Goal: Task Accomplishment & Management: Complete application form

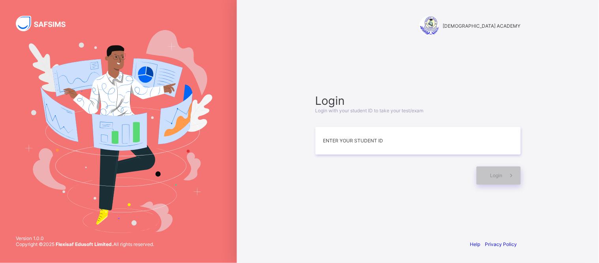
drag, startPoint x: 1043, startPoint y: 1, endPoint x: 364, endPoint y: 208, distance: 710.4
click at [364, 208] on div "Login Login with your student ID to take your test/exam Enter your Student ID L…" at bounding box center [418, 138] width 221 height 157
click at [417, 146] on input at bounding box center [417, 141] width 205 height 28
type input "**********"
click at [490, 167] on div "Login" at bounding box center [499, 175] width 44 height 18
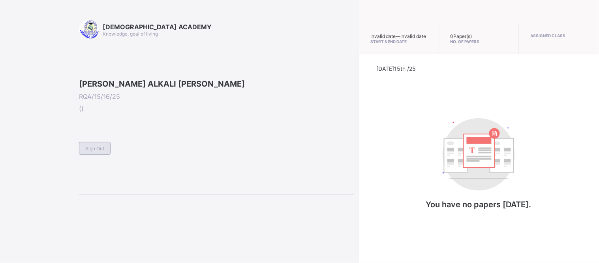
click at [96, 154] on div "Sign Out" at bounding box center [95, 148] width 32 height 13
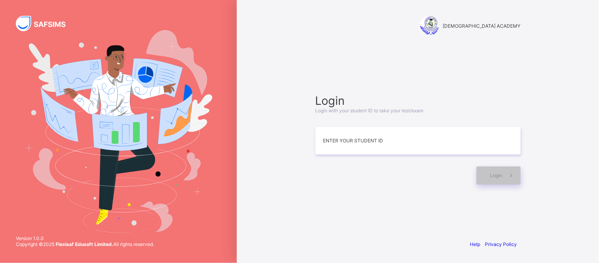
click at [353, 173] on div at bounding box center [393, 175] width 157 height 18
click at [412, 208] on div "Login Login with your student ID to take your test/exam Enter your Student ID L…" at bounding box center [418, 138] width 221 height 157
click at [432, 151] on input at bounding box center [417, 141] width 205 height 28
click at [85, 49] on img at bounding box center [118, 131] width 188 height 202
click at [85, 52] on img at bounding box center [118, 131] width 188 height 202
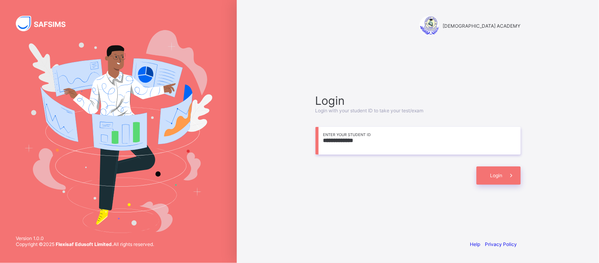
click at [77, 89] on img at bounding box center [118, 131] width 188 height 202
click at [349, 163] on div "Login" at bounding box center [417, 171] width 205 height 26
click at [452, 150] on input "**********" at bounding box center [417, 141] width 205 height 28
click at [481, 138] on input "**********" at bounding box center [417, 141] width 205 height 28
type input "*"
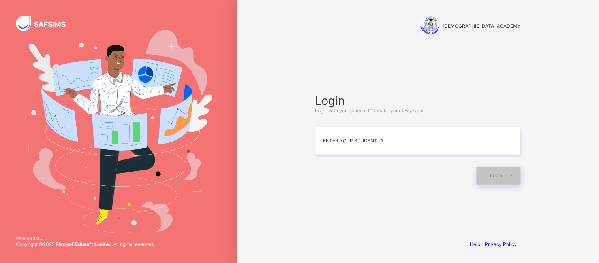
click at [153, 103] on img at bounding box center [118, 131] width 188 height 202
click at [351, 141] on input at bounding box center [417, 141] width 205 height 28
type input "**********"
click at [490, 175] on span "Login" at bounding box center [496, 175] width 12 height 6
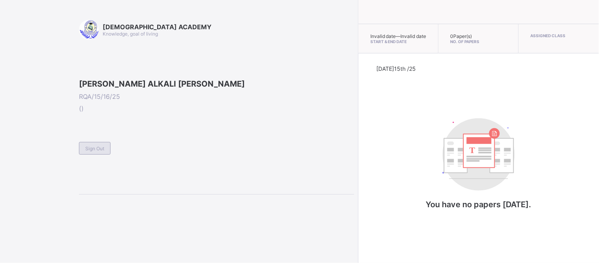
click at [99, 151] on span "Sign Out" at bounding box center [94, 148] width 19 height 6
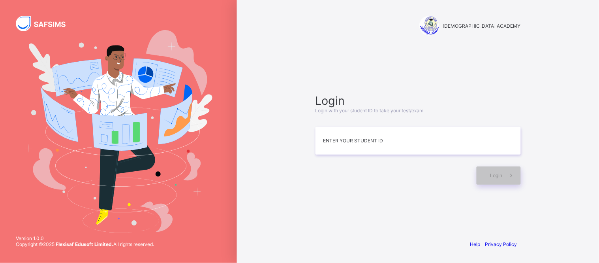
click at [283, 198] on div "RAUDHATUL QUR'AN ACADEMY Login Login with your student ID to take your test/exa…" at bounding box center [418, 131] width 362 height 263
click at [338, 144] on input at bounding box center [417, 141] width 205 height 28
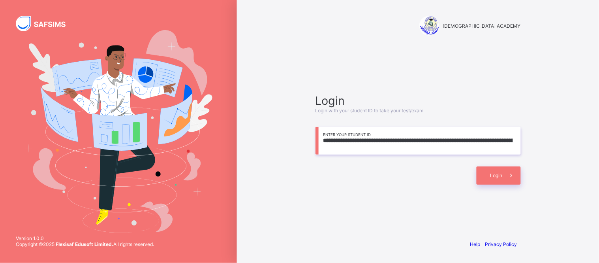
type input "**********"
click at [566, 139] on div "**********" at bounding box center [418, 131] width 362 height 263
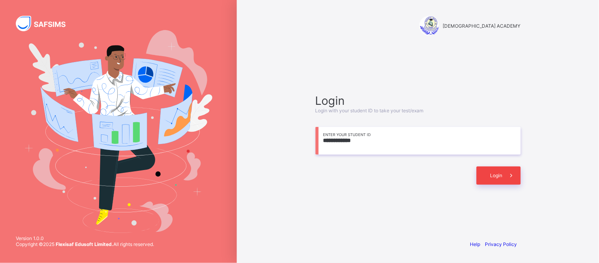
click at [484, 172] on div "Login" at bounding box center [499, 175] width 44 height 18
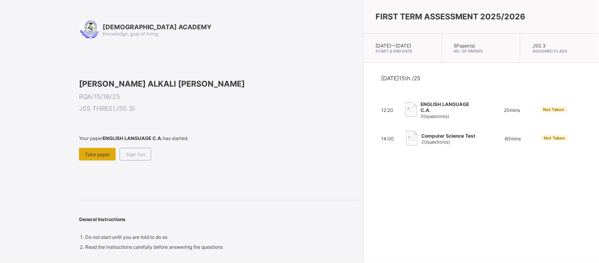
click at [94, 157] on span "Take paper" at bounding box center [97, 154] width 25 height 6
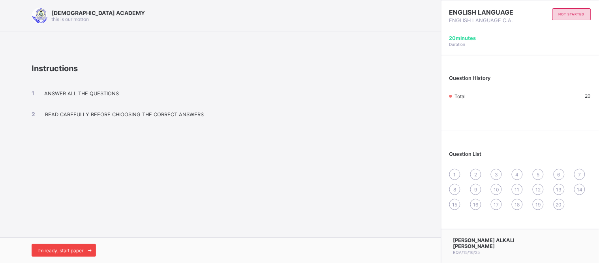
click at [78, 249] on span "I’m ready, start paper" at bounding box center [61, 250] width 46 height 6
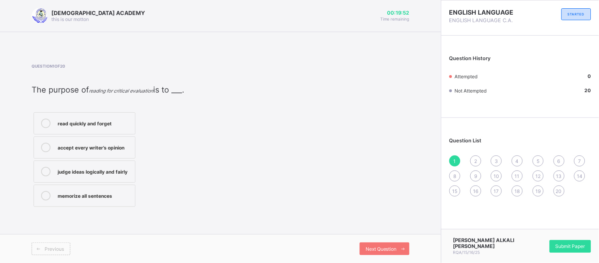
click at [109, 139] on label "accept every writer’s opinion" at bounding box center [85, 147] width 102 height 22
click at [374, 248] on span "Next Question" at bounding box center [381, 249] width 31 height 6
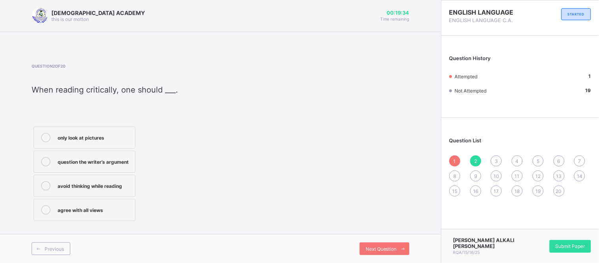
click at [103, 188] on div "avoid thinking while reading" at bounding box center [94, 185] width 73 height 9
click at [109, 146] on label "only look at pictures" at bounding box center [85, 137] width 102 height 22
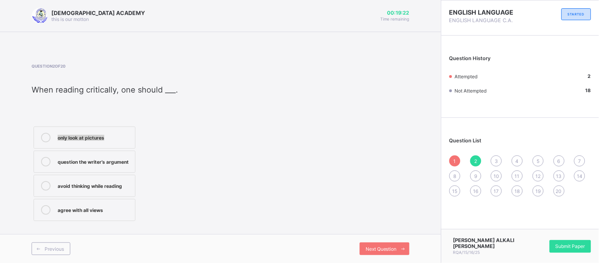
click at [109, 146] on label "only look at pictures" at bounding box center [85, 137] width 102 height 22
click at [150, 146] on div "only look at pictures question the writer’s argument avoid thinking while readi…" at bounding box center [120, 173] width 177 height 98
drag, startPoint x: 126, startPoint y: 139, endPoint x: 95, endPoint y: 161, distance: 37.1
click at [95, 161] on div "only look at pictures question the writer’s argument avoid thinking while readi…" at bounding box center [85, 173] width 106 height 98
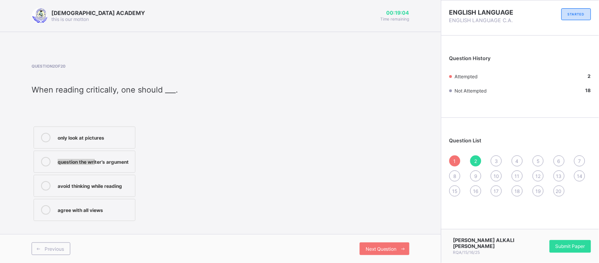
click at [87, 164] on div "question the writer’s argument" at bounding box center [94, 161] width 73 height 9
click at [376, 252] on div "Next Question" at bounding box center [385, 248] width 50 height 13
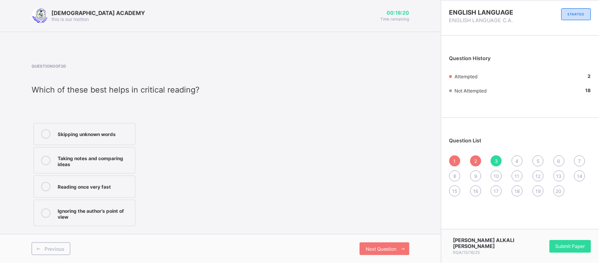
click at [115, 164] on div "Taking notes and comparing ideas" at bounding box center [94, 160] width 73 height 14
click at [386, 243] on div "Next Question" at bounding box center [385, 248] width 50 height 13
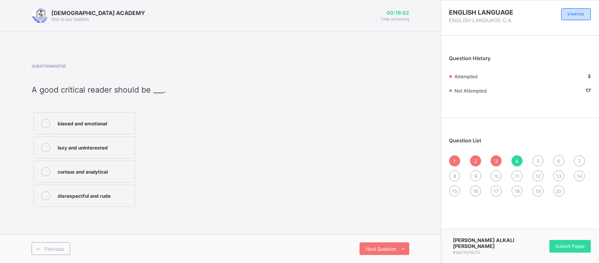
click at [129, 171] on div "curious and analytical" at bounding box center [94, 171] width 73 height 8
click at [383, 252] on div "Next Question" at bounding box center [385, 248] width 50 height 13
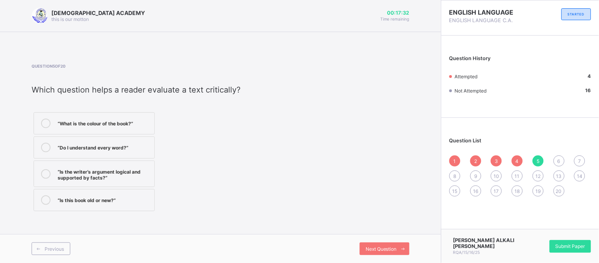
click at [109, 181] on label "“Is the writer’s argument logical and supported by facts?”" at bounding box center [94, 173] width 121 height 26
click at [384, 254] on div "Next Question" at bounding box center [385, 248] width 50 height 13
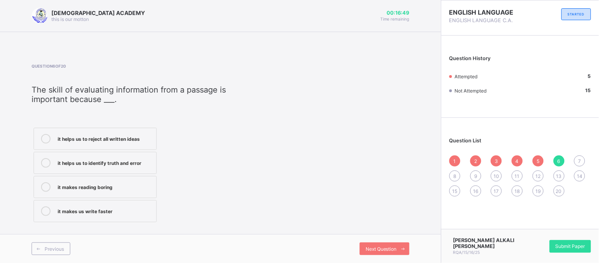
click at [150, 158] on div "it helps us to identify truth and error" at bounding box center [105, 162] width 95 height 8
click at [377, 244] on div "Next Question" at bounding box center [385, 248] width 50 height 13
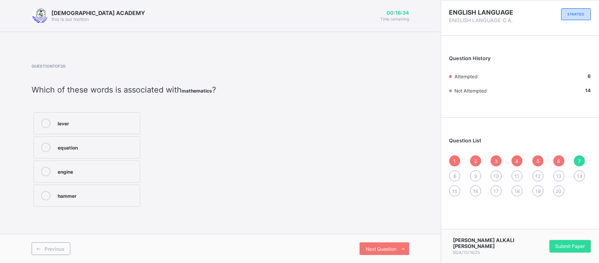
click at [125, 144] on div "equation" at bounding box center [97, 147] width 78 height 8
click at [382, 252] on div "Next Question" at bounding box center [385, 248] width 50 height 13
click at [120, 161] on div "tractor" at bounding box center [94, 157] width 73 height 9
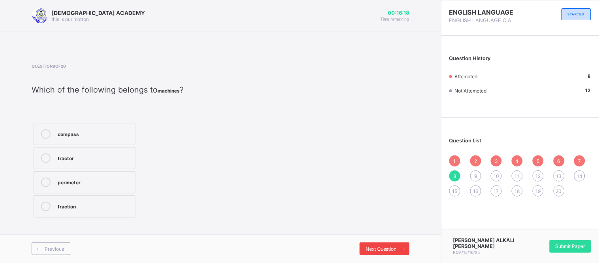
click at [387, 250] on span "Next Question" at bounding box center [381, 249] width 31 height 6
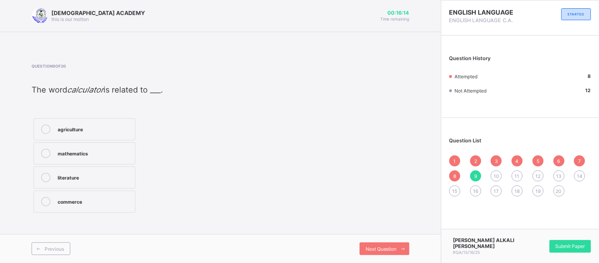
click at [99, 156] on div "mathematics" at bounding box center [94, 152] width 73 height 8
click at [370, 250] on span "Next Question" at bounding box center [381, 249] width 31 height 6
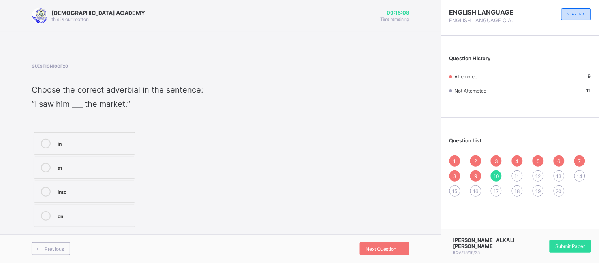
click at [83, 160] on label "at" at bounding box center [85, 167] width 102 height 22
click at [88, 151] on label "in" at bounding box center [85, 143] width 102 height 22
drag, startPoint x: 100, startPoint y: 172, endPoint x: 124, endPoint y: 159, distance: 27.0
click at [124, 159] on label "at" at bounding box center [85, 167] width 102 height 22
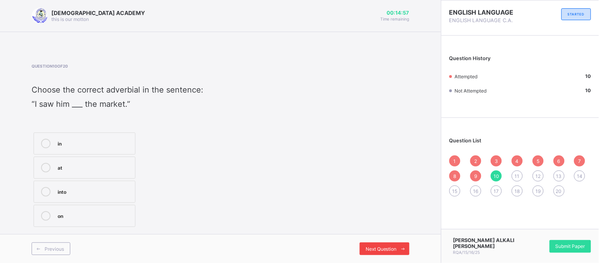
click at [387, 249] on span "Next Question" at bounding box center [381, 249] width 31 height 6
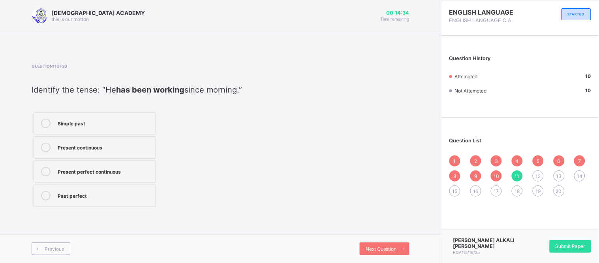
click at [79, 157] on label "Present continuous" at bounding box center [95, 147] width 122 height 22
click at [368, 245] on div "Next Question" at bounding box center [385, 248] width 50 height 13
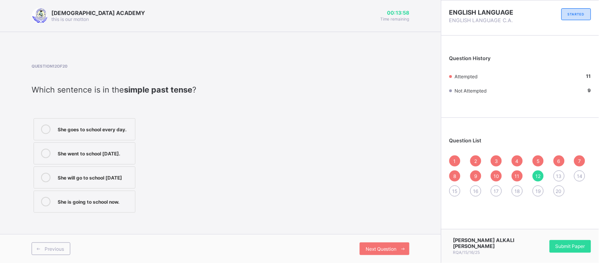
click at [124, 128] on div "She goes to school every day." at bounding box center [94, 128] width 73 height 8
click at [118, 137] on label "She goes to school every day." at bounding box center [85, 129] width 102 height 22
drag, startPoint x: 118, startPoint y: 137, endPoint x: 116, endPoint y: 147, distance: 10.1
click at [116, 147] on div "She goes to school every day. She went to school [DATE]. She will go to school …" at bounding box center [85, 165] width 106 height 98
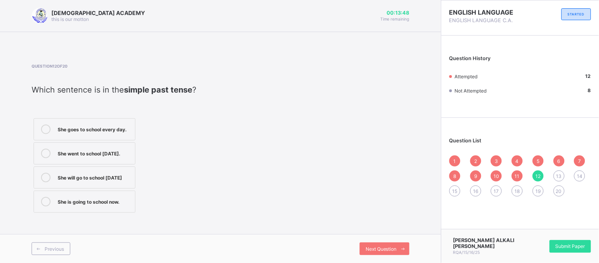
click at [116, 147] on label "She went to school [DATE]." at bounding box center [85, 153] width 102 height 22
drag, startPoint x: 374, startPoint y: 243, endPoint x: 319, endPoint y: 222, distance: 59.0
click at [319, 222] on div "Question 12 of 20 Which sentence is in the simple past tense ? She goes to scho…" at bounding box center [221, 139] width 378 height 175
click at [396, 247] on span "Next Question" at bounding box center [381, 249] width 31 height 6
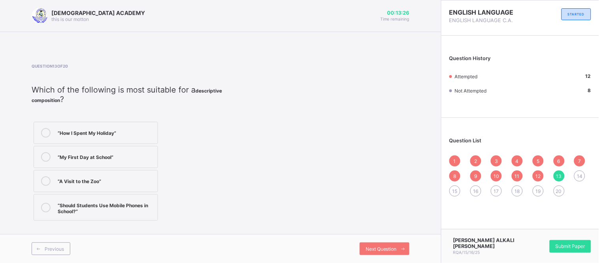
click at [101, 186] on label "“A Visit to the Zoo”" at bounding box center [96, 181] width 124 height 22
click at [127, 137] on label "“How I Spent My Holiday”" at bounding box center [96, 133] width 124 height 22
click at [119, 155] on div "“My First Day at School”" at bounding box center [106, 156] width 96 height 8
click at [368, 254] on div "Next Question" at bounding box center [385, 248] width 50 height 13
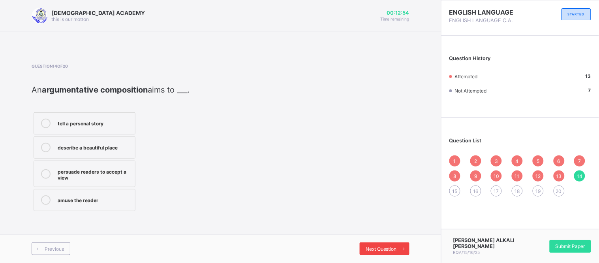
click at [368, 254] on div "Next Question" at bounding box center [385, 248] width 50 height 13
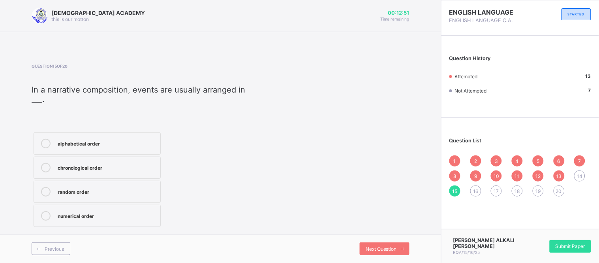
click at [574, 173] on div "1 2 3 4 5 6 7 8 9 10 11 12 13 14 15 16 17 18 19 20" at bounding box center [520, 175] width 142 height 41
click at [584, 177] on div "14" at bounding box center [579, 175] width 11 height 11
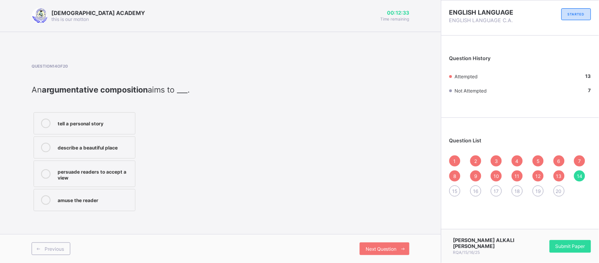
click at [104, 178] on div "persuade readers to accept a view" at bounding box center [94, 174] width 73 height 14
click at [400, 250] on icon at bounding box center [403, 248] width 6 height 5
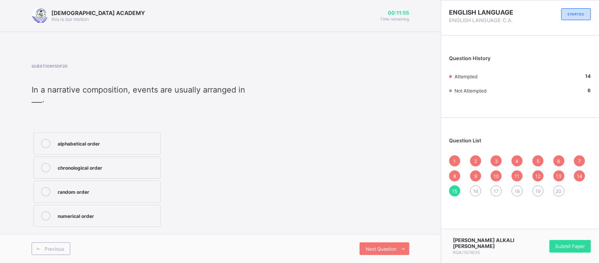
click at [115, 165] on div "chronological order" at bounding box center [107, 167] width 99 height 8
click at [384, 246] on span "Next Question" at bounding box center [381, 249] width 31 height 6
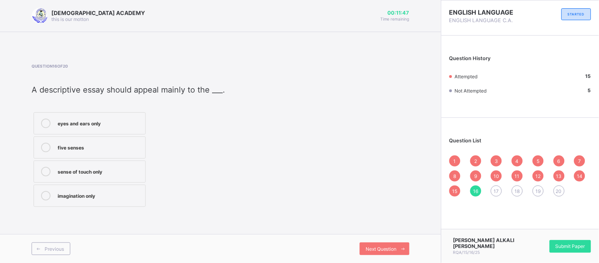
click at [118, 130] on label "eyes and ears only" at bounding box center [90, 123] width 112 height 22
click at [385, 250] on span "Next Question" at bounding box center [381, 249] width 31 height 6
click at [125, 125] on div "/iː/ and /ɪ/" at bounding box center [94, 122] width 73 height 8
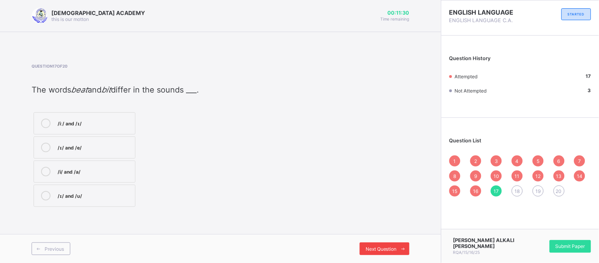
click at [372, 245] on div "Next Question" at bounding box center [385, 248] width 50 height 13
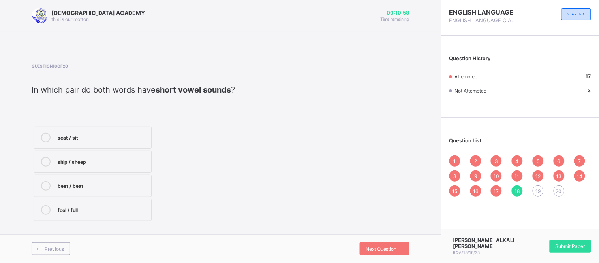
click at [88, 191] on label "beet / beat" at bounding box center [93, 186] width 118 height 22
click at [373, 245] on div "Next Question" at bounding box center [385, 248] width 50 height 13
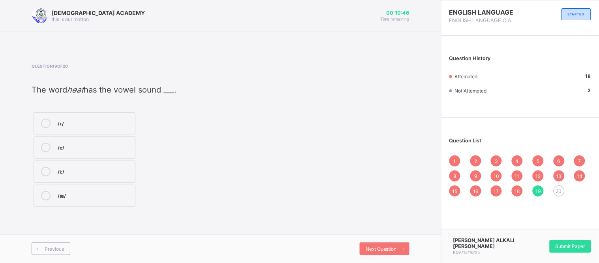
click at [108, 164] on label "/iː/" at bounding box center [85, 171] width 102 height 22
click at [392, 250] on span "Next Question" at bounding box center [381, 249] width 31 height 6
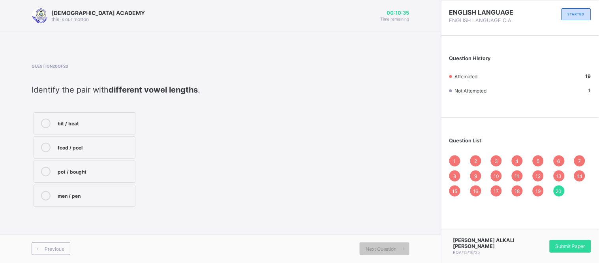
drag, startPoint x: 194, startPoint y: 105, endPoint x: 124, endPoint y: 124, distance: 72.4
click at [124, 124] on div "Question 20 of 20 Identify the pair with different vowel lengths . bit / beat f…" at bounding box center [120, 136] width 177 height 145
click at [124, 124] on div "bit / beat" at bounding box center [94, 122] width 73 height 8
click at [577, 251] on div "Submit Paper" at bounding box center [570, 246] width 41 height 13
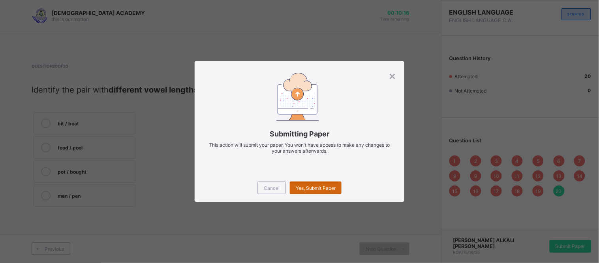
click at [330, 186] on span "Yes, Submit Paper" at bounding box center [316, 188] width 40 height 6
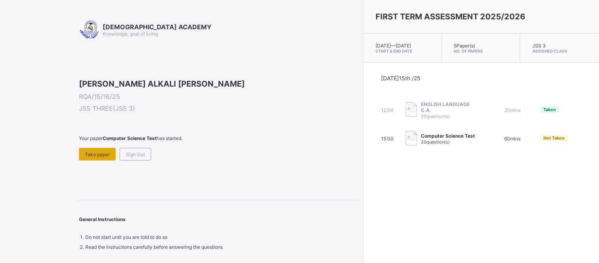
click at [99, 157] on span "Take paper" at bounding box center [97, 154] width 25 height 6
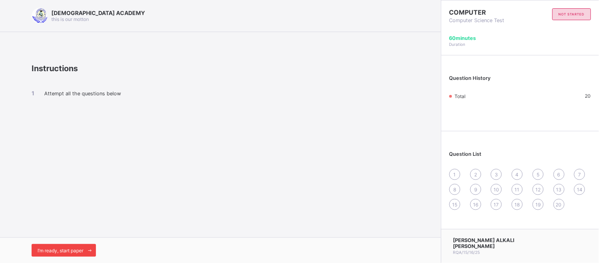
click at [82, 249] on span "I’m ready, start paper" at bounding box center [61, 250] width 46 height 6
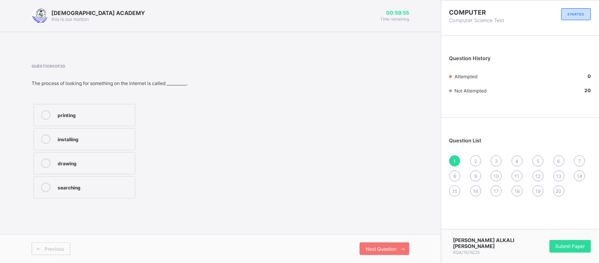
click at [60, 188] on div "searching" at bounding box center [94, 186] width 73 height 8
click at [378, 245] on div "Next Question" at bounding box center [385, 248] width 50 height 13
click at [139, 138] on div "image musics video news" at bounding box center [120, 151] width 177 height 98
click at [109, 170] on label "video" at bounding box center [85, 163] width 102 height 22
click at [378, 249] on span "Next Question" at bounding box center [381, 249] width 31 height 6
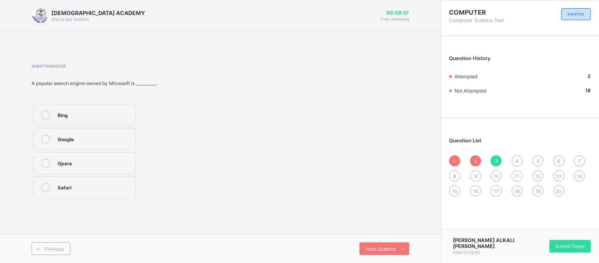
click at [66, 143] on div "Google" at bounding box center [94, 138] width 73 height 9
click at [393, 250] on span "Next Question" at bounding box center [381, 249] width 31 height 6
click at [255, 163] on div "Question 4 of 20 Which of the following helps to locate websites quickly? Flash…" at bounding box center [221, 132] width 378 height 137
click at [128, 183] on div "search engine" at bounding box center [94, 186] width 73 height 8
click at [394, 249] on span "Next Question" at bounding box center [381, 249] width 31 height 6
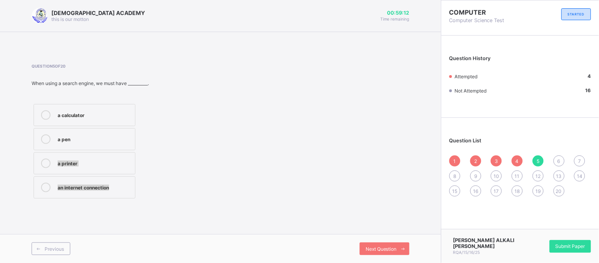
drag, startPoint x: 218, startPoint y: 180, endPoint x: 190, endPoint y: 136, distance: 51.6
click at [190, 136] on div "Question 5 of 20 When using a search engine, we must have __________. a calcula…" at bounding box center [221, 132] width 378 height 137
click at [190, 136] on div "a calculator a pen a printer an internet connection" at bounding box center [120, 151] width 177 height 98
click at [104, 185] on div "an internet connection" at bounding box center [94, 186] width 73 height 8
click at [374, 250] on span "Next Question" at bounding box center [381, 249] width 31 height 6
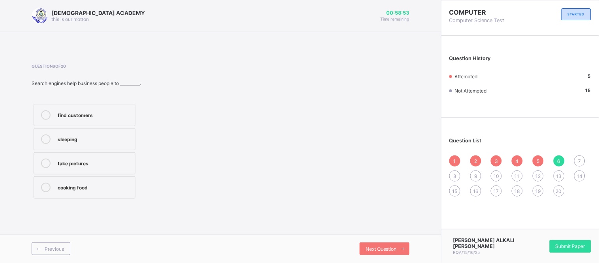
click at [124, 110] on div "find customers" at bounding box center [94, 114] width 73 height 8
click at [384, 253] on div "Next Question" at bounding box center [385, 248] width 50 height 13
click at [104, 164] on div "Youtube" at bounding box center [94, 162] width 73 height 8
click at [371, 250] on span "Next Question" at bounding box center [381, 249] width 31 height 6
drag, startPoint x: 110, startPoint y: 164, endPoint x: 223, endPoint y: 209, distance: 121.6
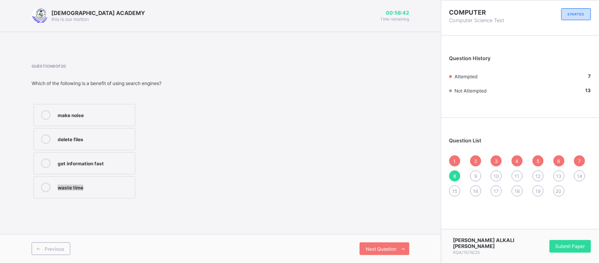
click at [223, 209] on div "Question 8 of 20 Which of the following is a benefit of using search engines? m…" at bounding box center [221, 132] width 378 height 160
click at [125, 169] on label "get information fast" at bounding box center [85, 163] width 102 height 22
click at [374, 253] on div "Next Question" at bounding box center [385, 248] width 50 height 13
click at [112, 141] on div "updated" at bounding box center [94, 138] width 73 height 8
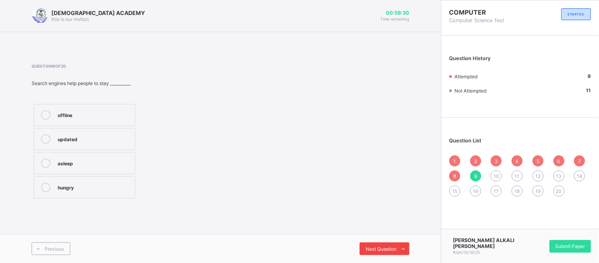
click at [383, 245] on div "Next Question" at bounding box center [385, 248] width 50 height 13
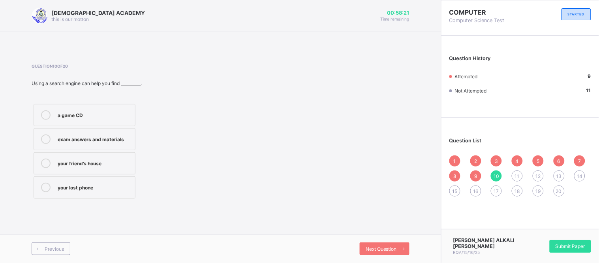
click at [101, 142] on div "exam answers and materials" at bounding box center [94, 138] width 73 height 9
click at [376, 245] on div "Next Question" at bounding box center [385, 248] width 50 height 13
click at [100, 143] on div "find information on the internet" at bounding box center [94, 138] width 73 height 9
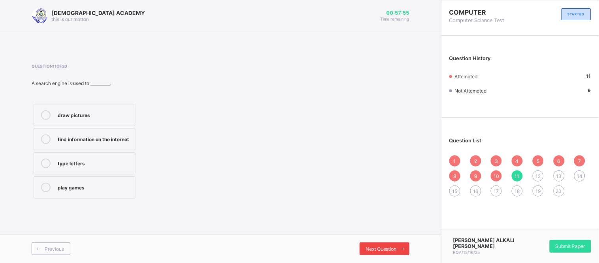
click at [399, 249] on span at bounding box center [403, 248] width 13 height 13
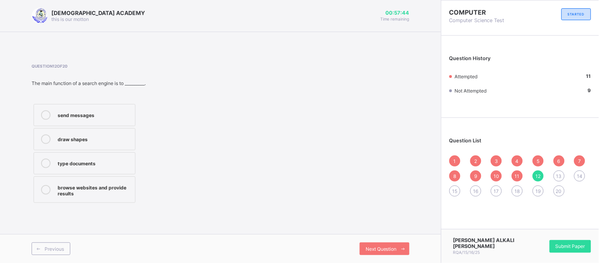
click at [78, 178] on label "browse websites and provide results" at bounding box center [85, 189] width 102 height 26
click at [365, 242] on div "Next Question" at bounding box center [385, 248] width 50 height 13
click at [73, 157] on label "address bar" at bounding box center [85, 163] width 102 height 22
click at [103, 143] on div "search box" at bounding box center [94, 138] width 73 height 9
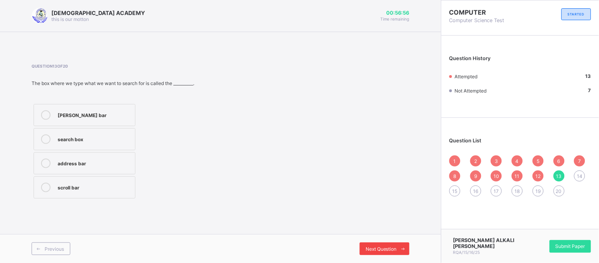
click at [388, 245] on div "Next Question" at bounding box center [385, 248] width 50 height 13
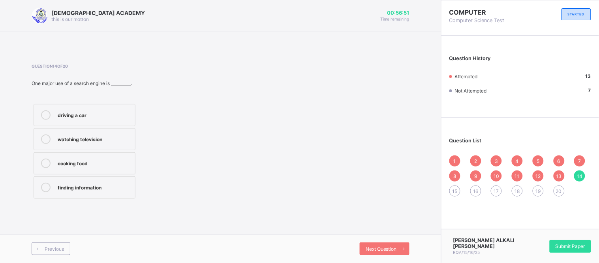
click at [107, 193] on label "finding information" at bounding box center [85, 187] width 102 height 22
click at [389, 248] on span "Next Question" at bounding box center [381, 249] width 31 height 6
drag, startPoint x: 107, startPoint y: 107, endPoint x: 120, endPoint y: 107, distance: 12.2
click at [120, 107] on label "pictures and videos" at bounding box center [85, 115] width 102 height 22
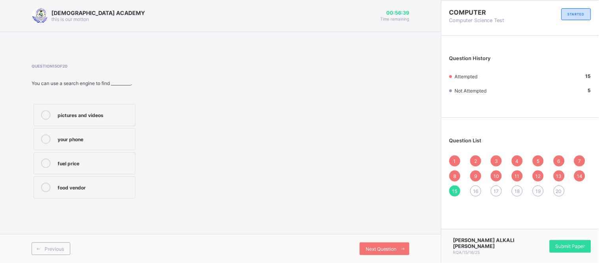
click at [402, 242] on div "Previous Next Question" at bounding box center [220, 248] width 441 height 29
click at [366, 250] on span "Next Question" at bounding box center [381, 249] width 31 height 6
click at [77, 120] on label "web browser" at bounding box center [85, 115] width 102 height 22
click at [120, 133] on label "search engines" at bounding box center [85, 139] width 102 height 22
drag, startPoint x: 122, startPoint y: 121, endPoint x: 254, endPoint y: 280, distance: 207.2
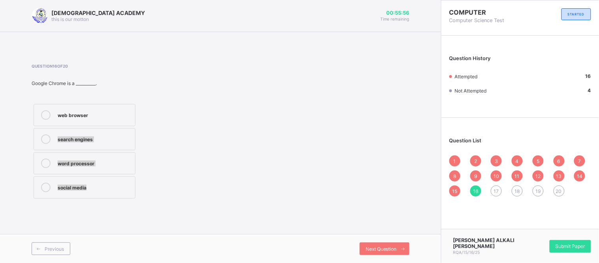
click at [254, 263] on html "[DEMOGRAPHIC_DATA] ACADEMY this is our [PERSON_NAME] 00:55:56 Time remaining Qu…" at bounding box center [299, 131] width 599 height 263
click at [334, 171] on div "Question 16 of 20 Google Chrome is a __________. web browser search engines wor…" at bounding box center [221, 132] width 378 height 137
drag, startPoint x: 107, startPoint y: 118, endPoint x: 257, endPoint y: 283, distance: 223.6
click at [257, 263] on html "[DEMOGRAPHIC_DATA] ACADEMY this is our [PERSON_NAME] 00:55:24 Time remaining Qu…" at bounding box center [299, 131] width 599 height 263
click at [376, 247] on span "Next Question" at bounding box center [381, 249] width 31 height 6
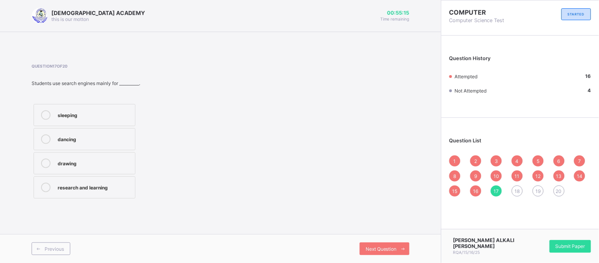
click at [108, 192] on label "research and learning" at bounding box center [85, 187] width 102 height 22
click at [379, 249] on span "Next Question" at bounding box center [381, 249] width 31 height 6
click at [86, 145] on label "search engines" at bounding box center [85, 139] width 102 height 22
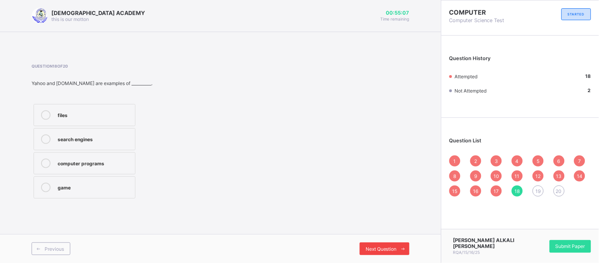
click at [389, 244] on div "Next Question" at bounding box center [385, 248] width 50 height 13
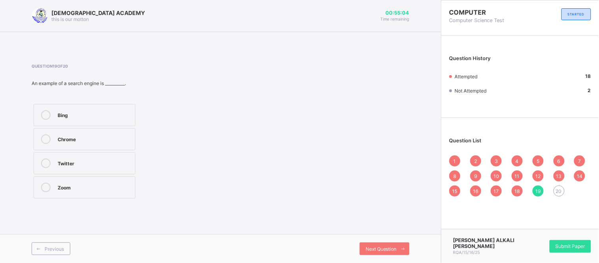
click at [113, 109] on label "Bing" at bounding box center [85, 115] width 102 height 22
click at [399, 250] on span at bounding box center [403, 248] width 13 height 13
click at [53, 106] on label "Google" at bounding box center [85, 115] width 102 height 22
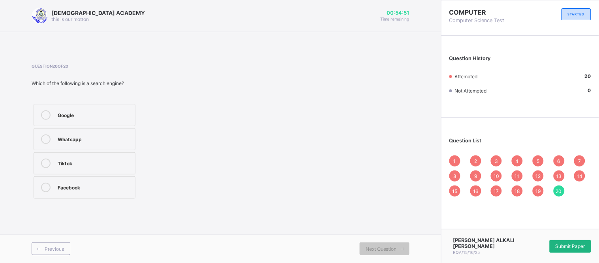
click at [563, 242] on div "Submit Paper" at bounding box center [570, 246] width 41 height 13
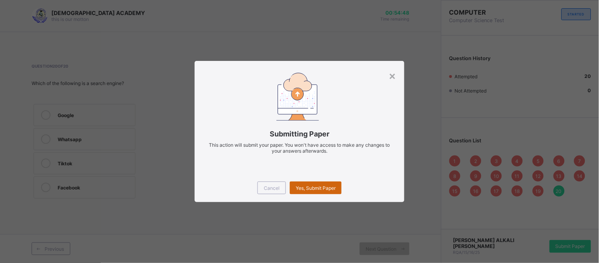
click at [329, 185] on span "Yes, Submit Paper" at bounding box center [316, 188] width 40 height 6
click at [329, 185] on div "Yes, Submit Paper" at bounding box center [316, 187] width 52 height 13
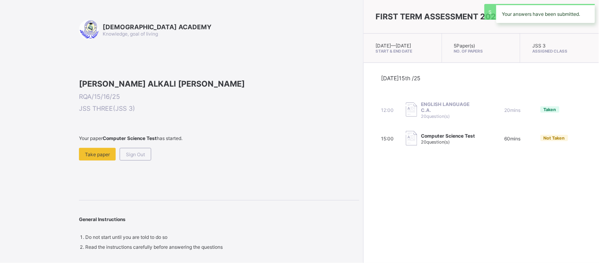
click at [363, 185] on div "FIRST TERM ASSESSMENT 2025/2026 [DATE] — [GEOGRAPHIC_DATA][DATE] Start & End Da…" at bounding box center [481, 131] width 236 height 263
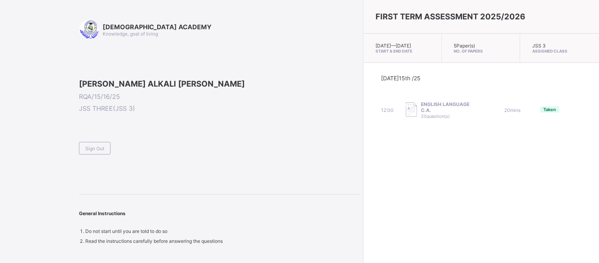
click at [117, 154] on div "Sign Out" at bounding box center [219, 144] width 280 height 19
click at [105, 154] on div "Sign Out" at bounding box center [95, 148] width 32 height 13
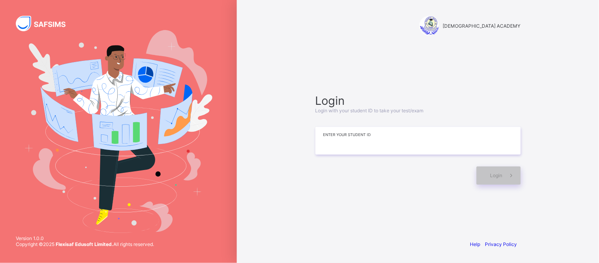
click at [357, 148] on input at bounding box center [417, 141] width 205 height 28
type input "**********"
click at [514, 175] on icon at bounding box center [511, 175] width 8 height 8
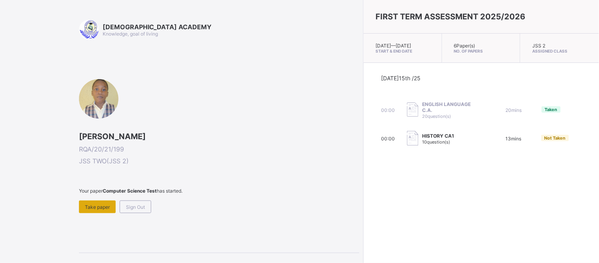
click at [94, 205] on span "Take paper" at bounding box center [97, 207] width 25 height 6
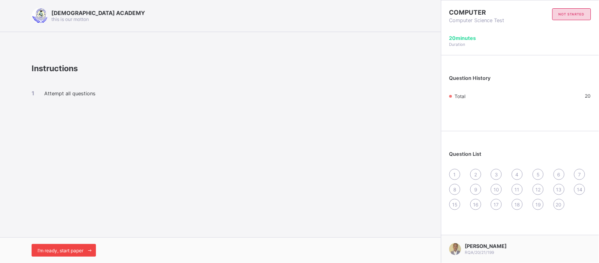
click at [87, 247] on span at bounding box center [89, 250] width 13 height 13
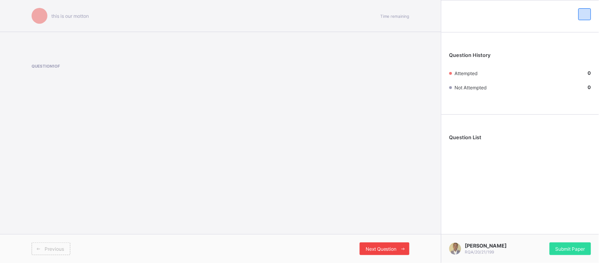
click at [368, 243] on div "Next Question" at bounding box center [385, 248] width 50 height 13
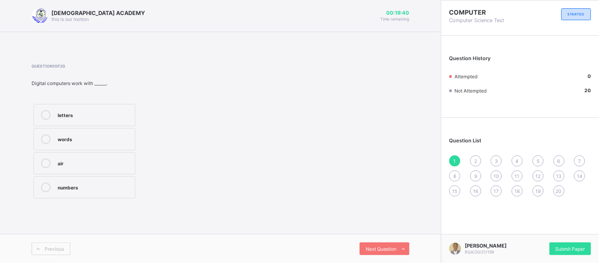
click at [88, 184] on div "numbers" at bounding box center [94, 186] width 73 height 8
click at [376, 247] on span "Next Question" at bounding box center [381, 249] width 31 height 6
click at [81, 113] on div "out put" at bounding box center [94, 114] width 73 height 8
click at [92, 163] on div "in put" at bounding box center [94, 162] width 73 height 8
click at [369, 250] on span "Next Question" at bounding box center [381, 249] width 31 height 6
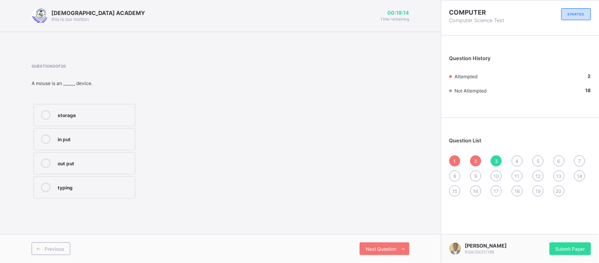
click at [74, 144] on label "in put" at bounding box center [85, 139] width 102 height 22
click at [387, 251] on span "Next Question" at bounding box center [381, 249] width 31 height 6
click at [73, 107] on label "C. P. U" at bounding box center [85, 115] width 102 height 22
click at [372, 244] on div "Next Question" at bounding box center [385, 248] width 50 height 13
click at [84, 188] on div "hardware" at bounding box center [94, 186] width 73 height 8
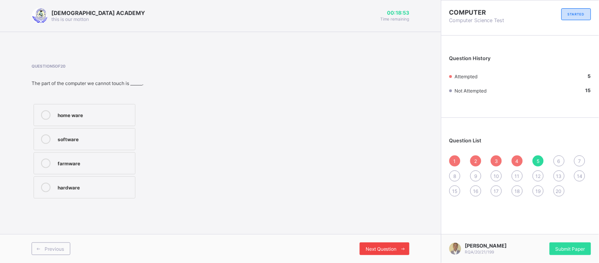
click at [382, 243] on div "Next Question" at bounding box center [385, 248] width 50 height 13
click at [87, 140] on div "signals" at bounding box center [94, 138] width 73 height 8
click at [396, 247] on span "Next Question" at bounding box center [381, 249] width 31 height 6
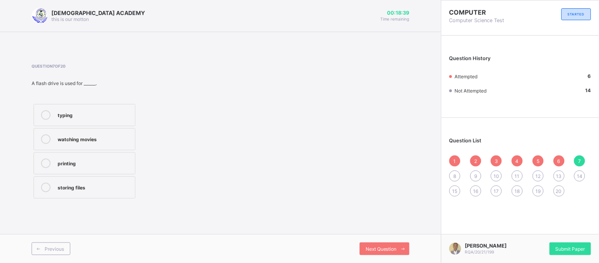
click at [87, 184] on div "storing files" at bounding box center [94, 186] width 73 height 8
click at [378, 249] on span "Next Question" at bounding box center [381, 249] width 31 height 6
click at [96, 155] on label "software" at bounding box center [85, 163] width 102 height 22
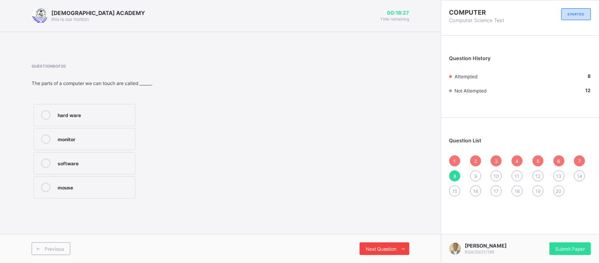
click at [384, 245] on div "Next Question" at bounding box center [385, 248] width 50 height 13
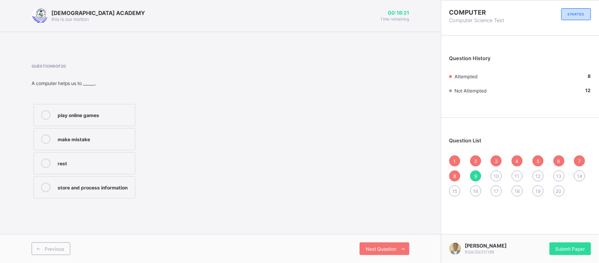
click at [100, 192] on label "store and process information" at bounding box center [85, 187] width 102 height 22
click at [404, 249] on icon at bounding box center [403, 248] width 6 height 5
click at [99, 120] on label "Central Processing Unit" at bounding box center [85, 115] width 102 height 22
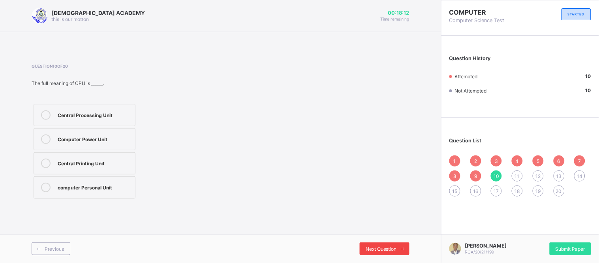
click at [384, 246] on span "Next Question" at bounding box center [381, 249] width 31 height 6
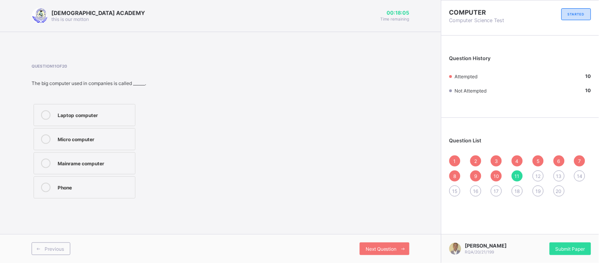
click at [97, 137] on div "Micro computer" at bounding box center [94, 138] width 73 height 8
click at [95, 171] on label "Mainrame computer" at bounding box center [85, 163] width 102 height 22
click at [380, 246] on span "Next Question" at bounding box center [381, 249] width 31 height 6
click at [96, 195] on label "type document" at bounding box center [85, 187] width 102 height 22
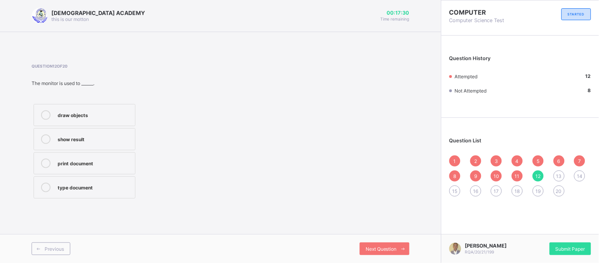
click at [69, 139] on div "show result" at bounding box center [94, 138] width 73 height 8
click at [382, 246] on span "Next Question" at bounding box center [381, 249] width 31 height 6
click at [92, 123] on label "typing" at bounding box center [85, 115] width 102 height 22
click at [385, 253] on div "Next Question" at bounding box center [385, 248] width 50 height 13
click at [60, 137] on div "fast" at bounding box center [94, 138] width 73 height 8
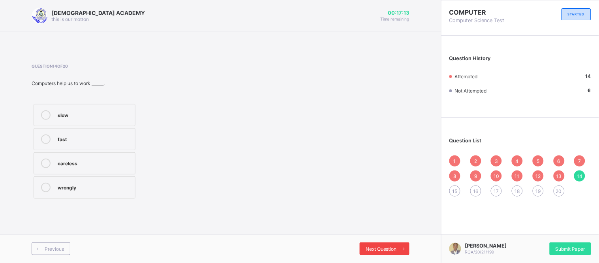
click at [392, 244] on div "Next Question" at bounding box center [385, 248] width 50 height 13
click at [92, 120] on label "Laptop" at bounding box center [85, 115] width 102 height 22
click at [386, 243] on div "Next Question" at bounding box center [385, 248] width 50 height 13
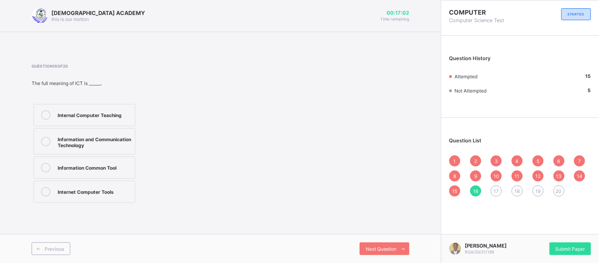
click at [95, 138] on div "Information and Communication Technology" at bounding box center [94, 141] width 73 height 14
click at [381, 243] on div "Next Question" at bounding box center [385, 248] width 50 height 13
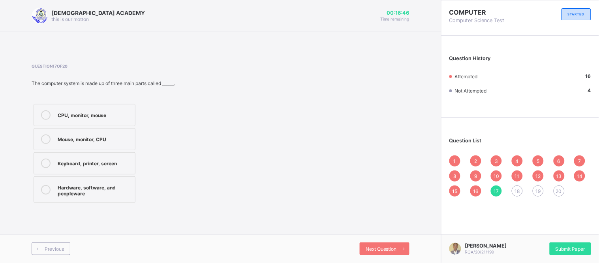
click at [91, 195] on div "Hardware, software, and peopleware" at bounding box center [94, 189] width 73 height 14
click at [397, 244] on span at bounding box center [403, 248] width 13 height 13
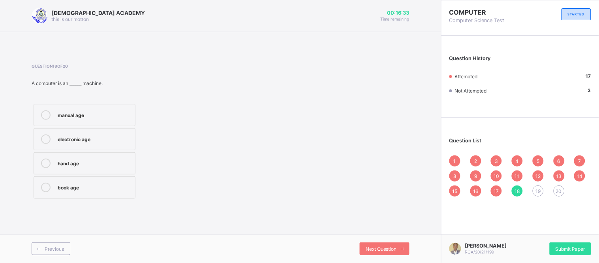
click at [96, 133] on label "electronic age" at bounding box center [85, 139] width 102 height 22
click at [382, 255] on div "Previous Next Question" at bounding box center [220, 248] width 441 height 29
click at [378, 242] on div "Next Question" at bounding box center [385, 248] width 50 height 13
click at [107, 116] on div "big work and research" at bounding box center [94, 114] width 73 height 8
click at [381, 243] on div "Next Question" at bounding box center [385, 248] width 50 height 13
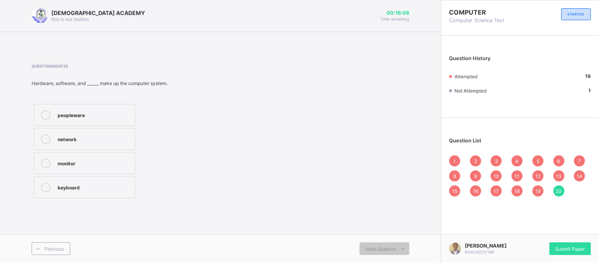
click at [81, 113] on div "peopleware" at bounding box center [94, 114] width 73 height 8
click at [455, 158] on span "1" at bounding box center [455, 161] width 2 height 6
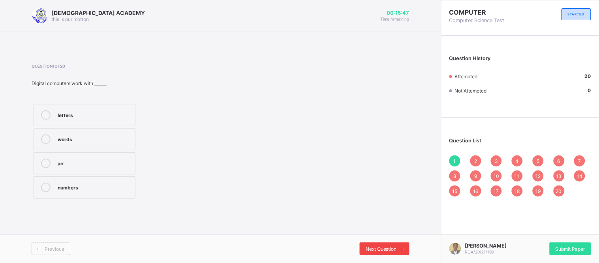
click at [369, 252] on div "Next Question" at bounding box center [385, 248] width 50 height 13
click at [102, 175] on div "storage in put out put typing" at bounding box center [85, 151] width 106 height 98
click at [104, 161] on div "out put" at bounding box center [94, 162] width 73 height 8
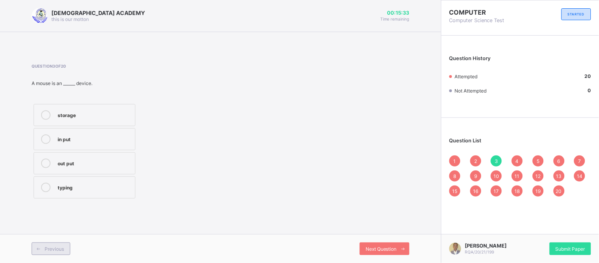
click at [47, 247] on span "Previous" at bounding box center [54, 249] width 19 height 6
click at [392, 247] on span "Next Question" at bounding box center [381, 249] width 31 height 6
click at [382, 245] on div "Next Question" at bounding box center [385, 248] width 50 height 13
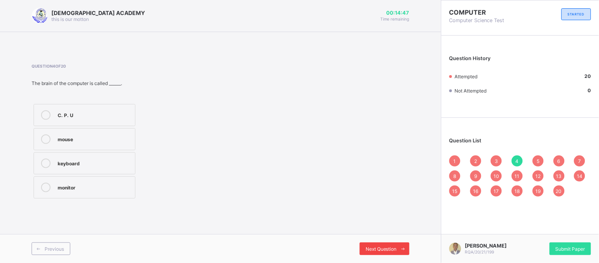
click at [382, 245] on div "Next Question" at bounding box center [385, 248] width 50 height 13
drag, startPoint x: 382, startPoint y: 245, endPoint x: 300, endPoint y: 175, distance: 107.0
click at [300, 175] on div "Question 5 of 20 The part of the computer we cannot touch is ______. home ware …" at bounding box center [221, 132] width 378 height 137
click at [390, 246] on span "Next Question" at bounding box center [381, 249] width 31 height 6
click at [375, 249] on span "Next Question" at bounding box center [381, 249] width 31 height 6
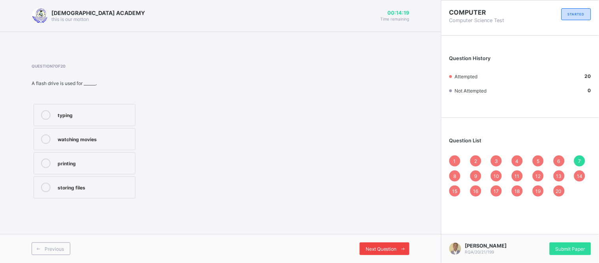
click at [375, 249] on span "Next Question" at bounding box center [381, 249] width 31 height 6
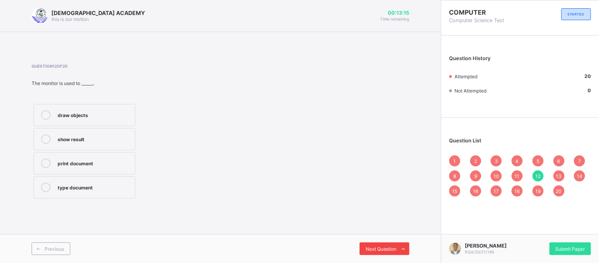
click at [375, 249] on span "Next Question" at bounding box center [381, 249] width 31 height 6
click at [498, 190] on span "17" at bounding box center [496, 191] width 5 height 6
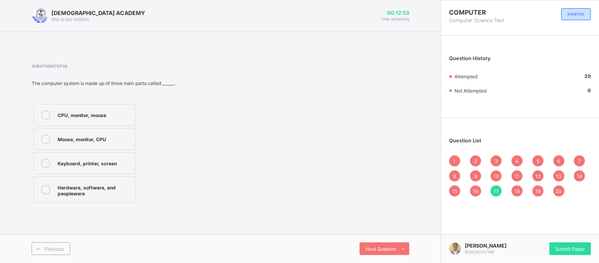
click at [556, 158] on div "6" at bounding box center [559, 160] width 11 height 11
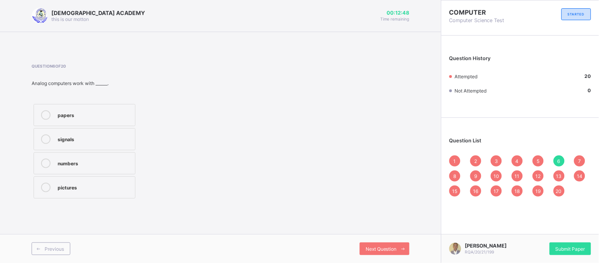
click at [191, 60] on div "Question 6 of 20 Analog computers work with ______. papers signals numbers pict…" at bounding box center [221, 132] width 378 height 160
click at [515, 174] on span "11" at bounding box center [517, 176] width 5 height 6
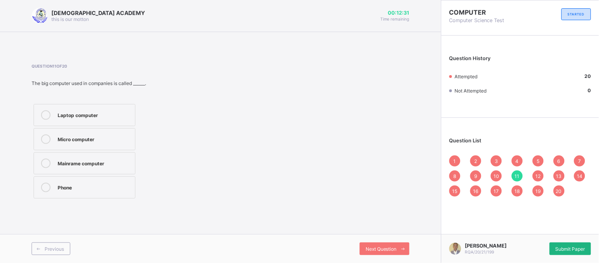
click at [563, 246] on span "Submit Paper" at bounding box center [571, 249] width 30 height 6
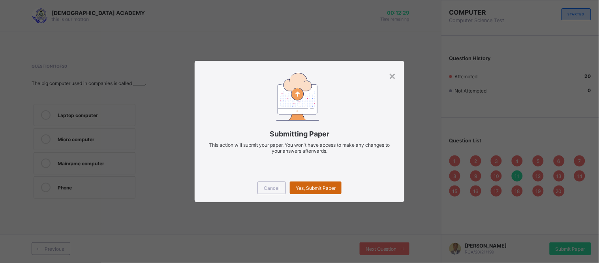
click at [336, 184] on div "Yes, Submit Paper" at bounding box center [316, 187] width 52 height 13
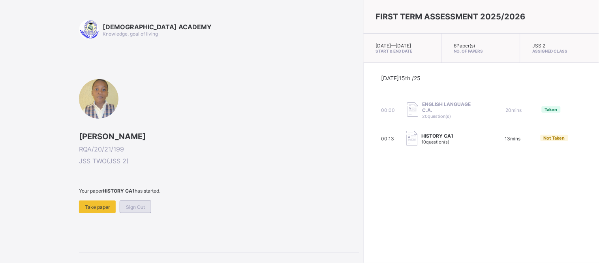
click at [139, 202] on div "Sign Out" at bounding box center [136, 206] width 32 height 13
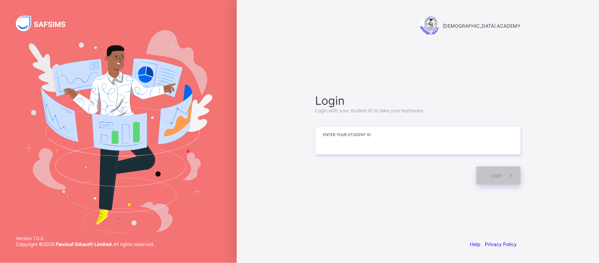
click at [389, 150] on input at bounding box center [417, 141] width 205 height 28
type input "**********"
click at [503, 180] on span at bounding box center [512, 175] width 18 height 18
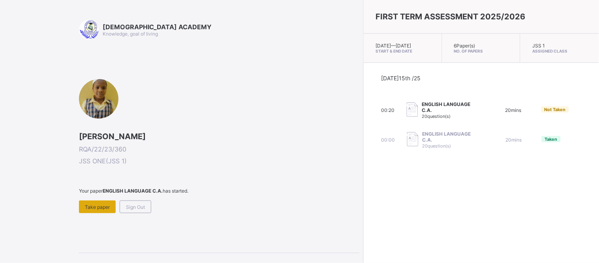
click at [96, 205] on span "Take paper" at bounding box center [97, 207] width 25 height 6
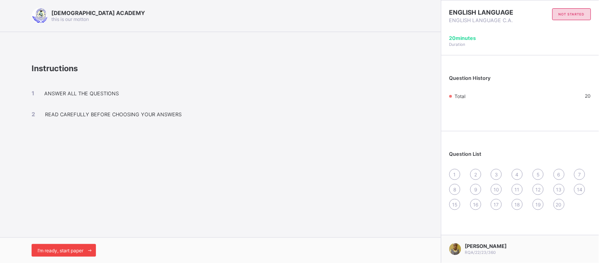
click at [65, 252] on span "I’m ready, start paper" at bounding box center [61, 250] width 46 height 6
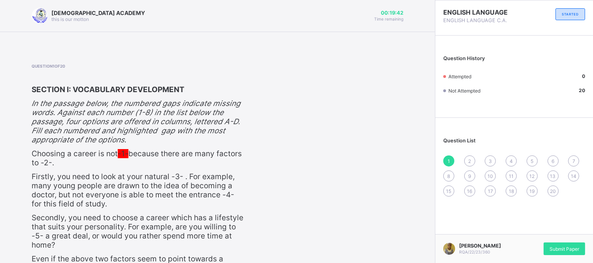
click at [450, 159] on span "1" at bounding box center [448, 161] width 2 height 6
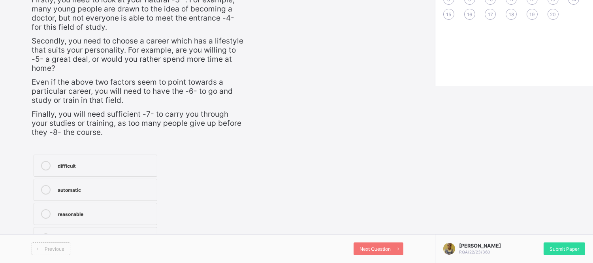
scroll to position [179, 0]
click at [49, 168] on icon at bounding box center [45, 165] width 9 height 9
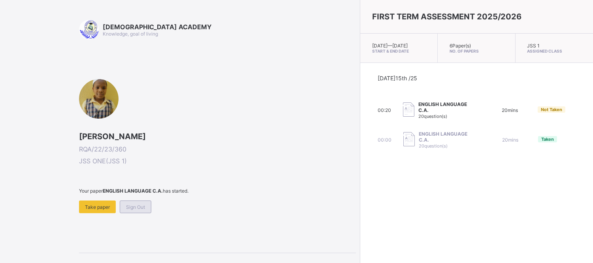
click at [134, 206] on span "Sign Out" at bounding box center [135, 207] width 19 height 6
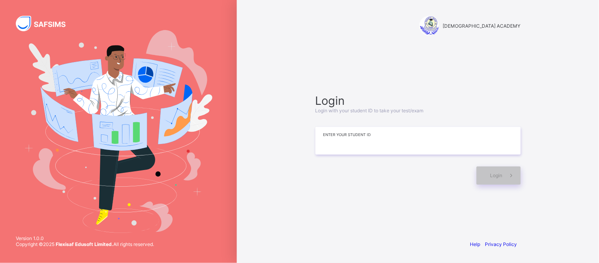
click at [366, 141] on input at bounding box center [417, 141] width 205 height 28
type input "**********"
click at [508, 176] on icon at bounding box center [511, 175] width 8 height 8
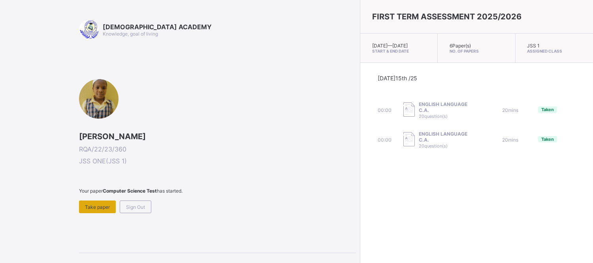
click at [103, 208] on div "Take paper" at bounding box center [97, 206] width 37 height 13
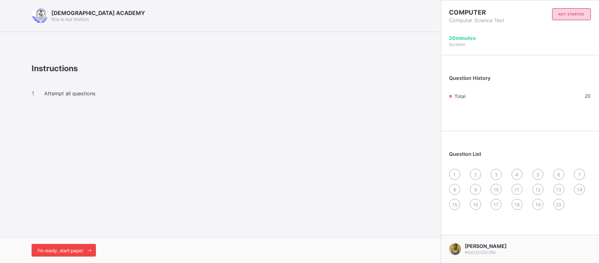
click at [57, 252] on span "I’m ready, start paper" at bounding box center [61, 250] width 46 height 6
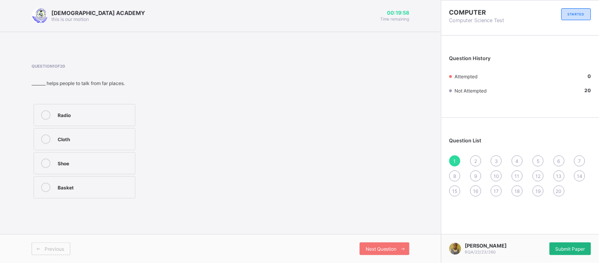
click at [565, 253] on div "Submit Paper" at bounding box center [570, 248] width 41 height 13
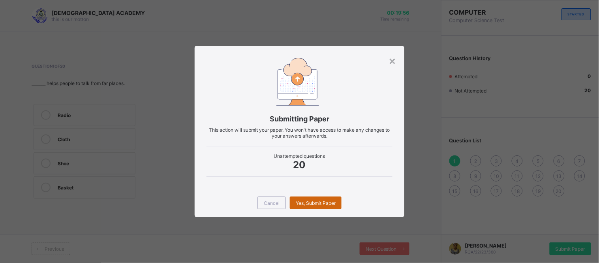
click at [325, 203] on span "Yes, Submit Paper" at bounding box center [316, 203] width 40 height 6
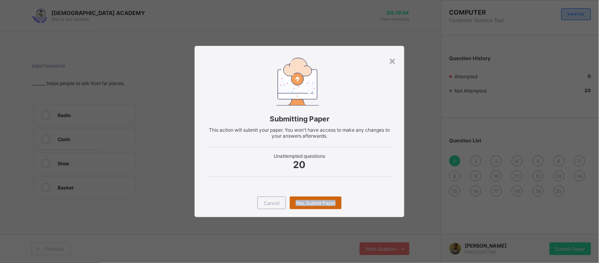
click at [325, 203] on span "Yes, Submit Paper" at bounding box center [316, 203] width 40 height 6
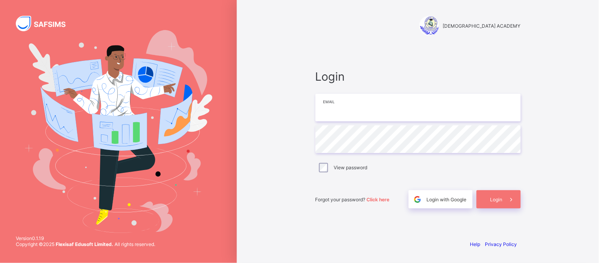
type input "**********"
click at [519, 203] on span at bounding box center [512, 199] width 18 height 18
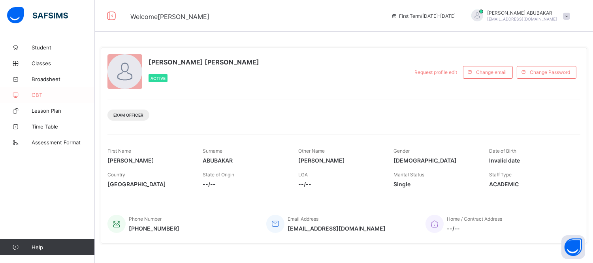
click at [48, 90] on link "CBT" at bounding box center [47, 95] width 95 height 16
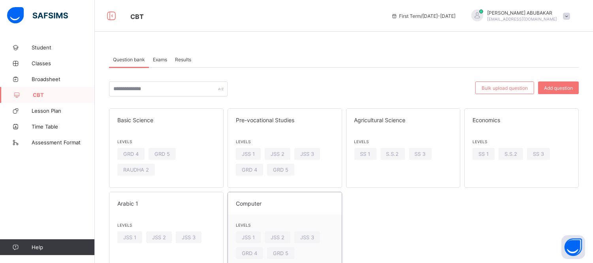
click at [280, 222] on span "Levels" at bounding box center [285, 224] width 98 height 5
click at [287, 222] on span "Levels" at bounding box center [285, 224] width 98 height 5
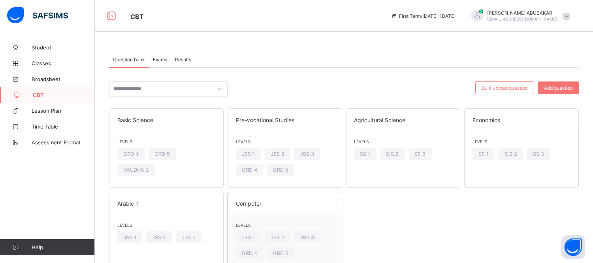
click at [287, 222] on span "Levels" at bounding box center [285, 224] width 98 height 5
click at [300, 228] on span at bounding box center [285, 229] width 98 height 4
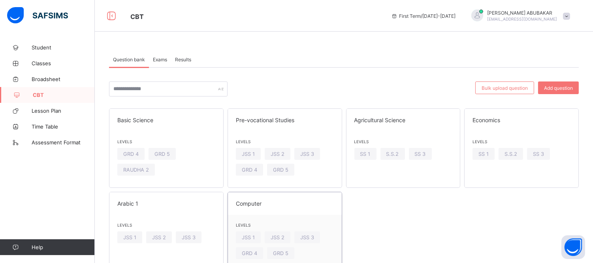
click at [311, 228] on span at bounding box center [285, 229] width 98 height 4
click at [290, 218] on div "Levels JSS 1 JSS 2 JSS 3 GRD 4 GRD 5" at bounding box center [285, 242] width 114 height 56
click at [569, 21] on div "ADAM ABUBAKAR talk1abubakaradam@gmail.com" at bounding box center [518, 15] width 111 height 13
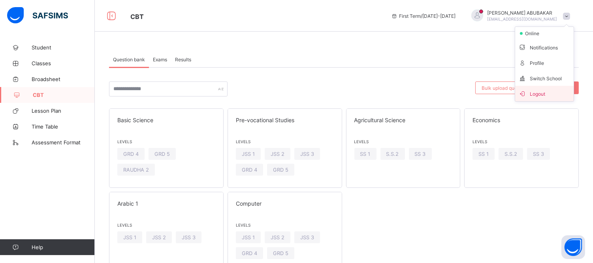
click at [558, 93] on span "Logout" at bounding box center [544, 93] width 52 height 9
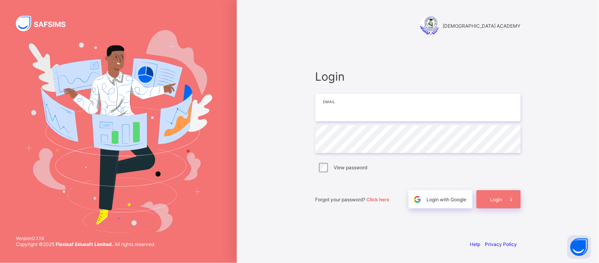
type input "**********"
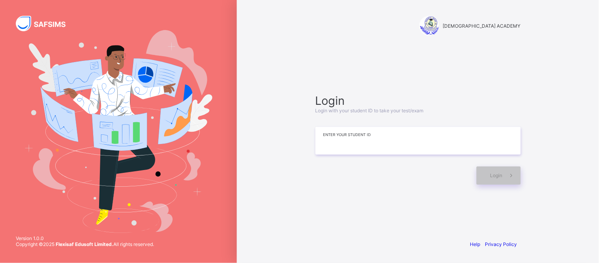
click at [389, 140] on input at bounding box center [417, 141] width 205 height 28
click at [383, 142] on input at bounding box center [417, 141] width 205 height 28
type input "**********"
click at [498, 174] on span "Login" at bounding box center [496, 175] width 12 height 6
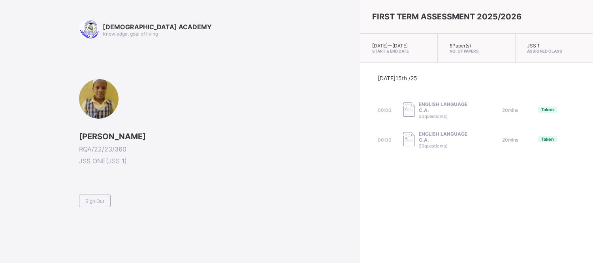
click at [91, 190] on span at bounding box center [217, 191] width 277 height 7
click at [93, 198] on span "Sign Out" at bounding box center [94, 201] width 19 height 6
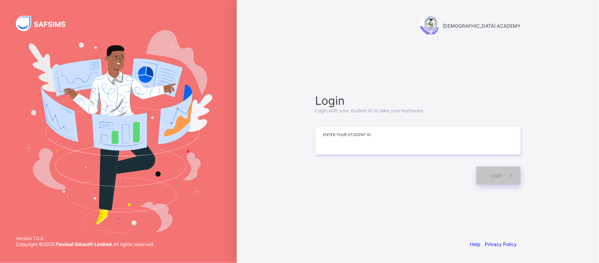
click at [437, 133] on input at bounding box center [417, 141] width 205 height 28
type input "**********"
click at [507, 177] on icon at bounding box center [511, 175] width 8 height 8
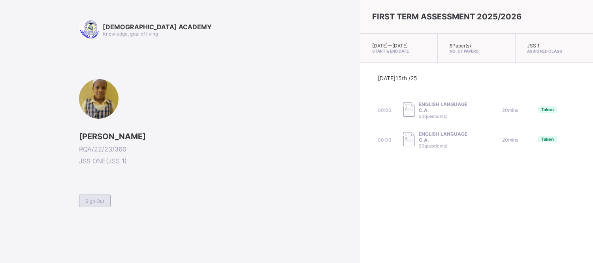
click at [100, 195] on div "Sign Out" at bounding box center [95, 200] width 32 height 13
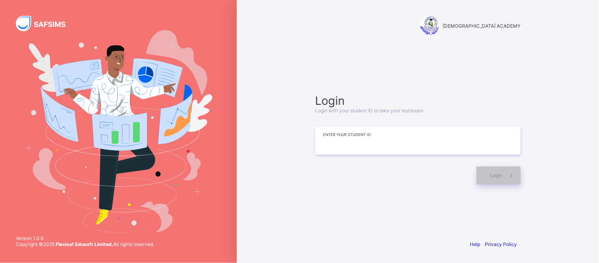
click at [336, 143] on input at bounding box center [417, 141] width 205 height 28
type input "**********"
click at [504, 173] on span at bounding box center [512, 175] width 18 height 18
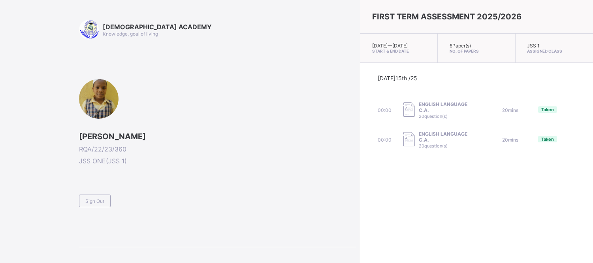
click at [100, 104] on div at bounding box center [98, 98] width 39 height 39
click at [91, 203] on div "Sign Out" at bounding box center [95, 200] width 32 height 13
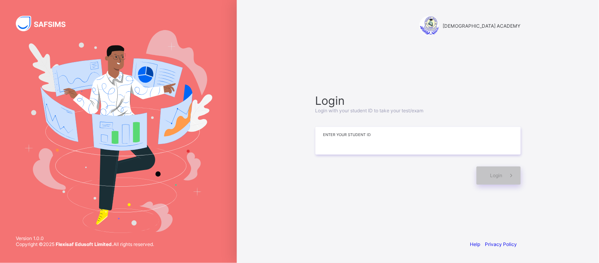
click at [375, 136] on input at bounding box center [417, 141] width 205 height 28
type input "**********"
click at [499, 176] on span "Login" at bounding box center [496, 175] width 12 height 6
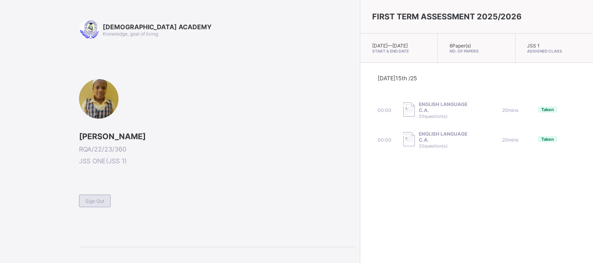
click at [101, 199] on span "Sign Out" at bounding box center [94, 201] width 19 height 6
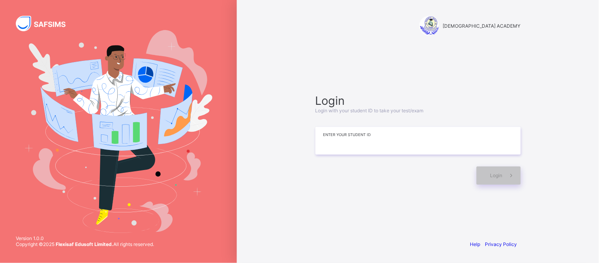
click at [349, 149] on input at bounding box center [417, 141] width 205 height 28
type input "**********"
click at [498, 179] on div "Login" at bounding box center [499, 175] width 44 height 18
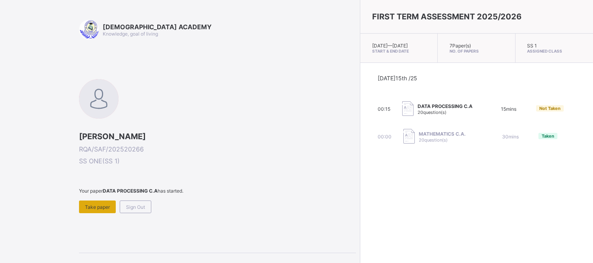
click at [103, 204] on span "Take paper" at bounding box center [97, 207] width 25 height 6
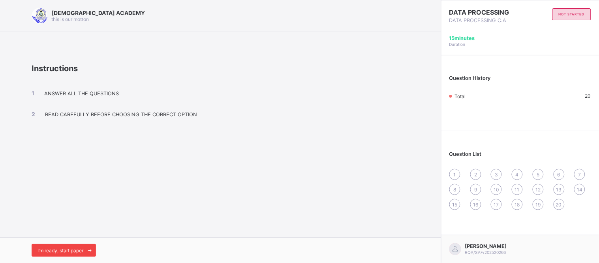
click at [59, 248] on span "I’m ready, start paper" at bounding box center [61, 250] width 46 height 6
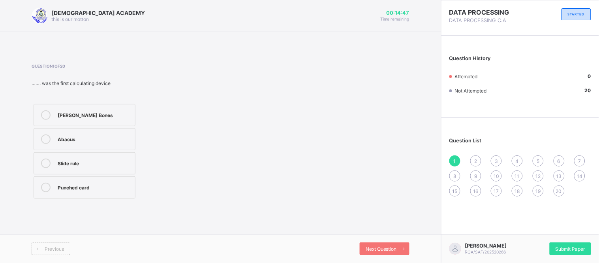
click at [122, 135] on div "Abacus" at bounding box center [94, 138] width 73 height 8
click at [377, 245] on div "Next Question" at bounding box center [385, 248] width 50 height 13
click at [97, 118] on div "First" at bounding box center [94, 114] width 73 height 9
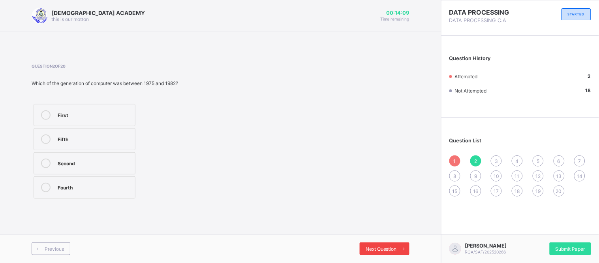
click at [396, 248] on span "Next Question" at bounding box center [381, 249] width 31 height 6
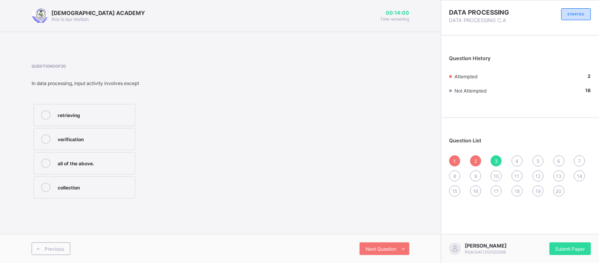
click at [118, 179] on label "collection" at bounding box center [85, 187] width 102 height 22
click at [389, 247] on span "Next Question" at bounding box center [381, 249] width 31 height 6
click at [94, 129] on label "second" at bounding box center [85, 139] width 102 height 22
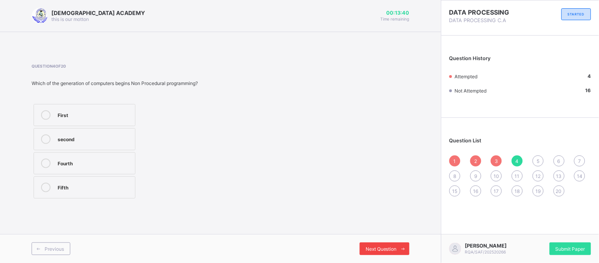
click at [396, 247] on span "Next Question" at bounding box center [381, 249] width 31 height 6
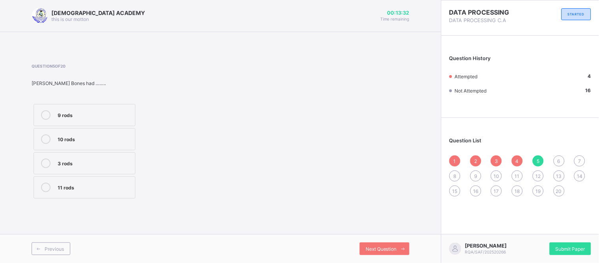
click at [80, 108] on label "9 rods" at bounding box center [85, 115] width 102 height 22
click at [379, 245] on div "Next Question" at bounding box center [385, 248] width 50 height 13
click at [116, 188] on div "Second" at bounding box center [94, 186] width 73 height 8
drag, startPoint x: 387, startPoint y: 253, endPoint x: 335, endPoint y: 201, distance: 73.7
click at [335, 201] on div "Question 6 of 20 Which of the generation of computer used vacuum tube Fifth Fir…" at bounding box center [221, 132] width 378 height 160
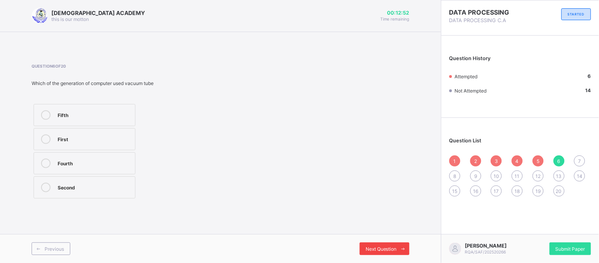
click at [374, 246] on span "Next Question" at bounding box center [381, 249] width 31 height 6
click at [130, 183] on div "vacuum" at bounding box center [94, 186] width 73 height 8
click at [377, 248] on span "Next Question" at bounding box center [381, 249] width 31 height 6
click at [68, 117] on div "1957" at bounding box center [94, 114] width 73 height 8
click at [392, 243] on div "Next Question" at bounding box center [385, 248] width 50 height 13
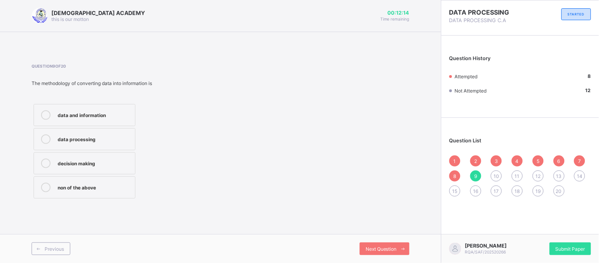
click at [118, 137] on div "data processing" at bounding box center [94, 138] width 73 height 8
click at [391, 246] on span "Next Question" at bounding box center [381, 249] width 31 height 6
click at [110, 121] on label "3" at bounding box center [85, 115] width 102 height 22
click at [152, 216] on div "RAUDHATUL QUR'AN ACADEMY this is our motton 00:11:57 Time remaining Question 10…" at bounding box center [220, 131] width 441 height 263
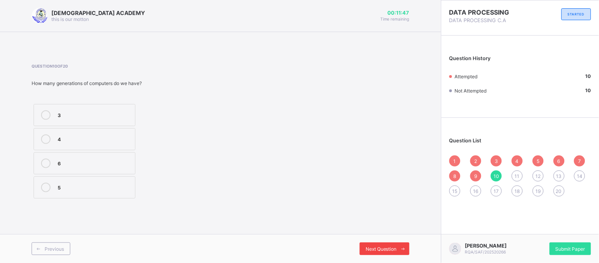
click at [377, 247] on span "Next Question" at bounding box center [381, 249] width 31 height 6
drag, startPoint x: 117, startPoint y: 142, endPoint x: 77, endPoint y: 135, distance: 40.6
click at [77, 135] on div "output" at bounding box center [94, 138] width 73 height 9
click at [381, 241] on div "Previous Next Question" at bounding box center [220, 248] width 441 height 29
click at [378, 250] on span "Next Question" at bounding box center [381, 249] width 31 height 6
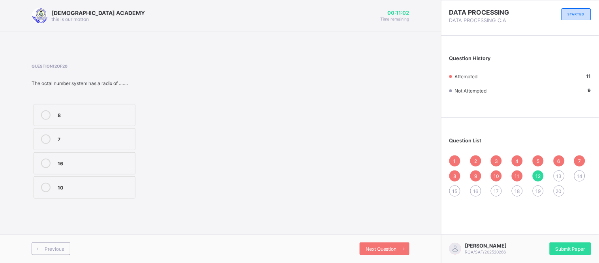
click at [85, 144] on label "7" at bounding box center [85, 139] width 102 height 22
click at [49, 112] on icon at bounding box center [45, 114] width 9 height 9
click at [366, 252] on div "Next Question" at bounding box center [385, 248] width 50 height 13
click at [113, 195] on label "4" at bounding box center [85, 187] width 102 height 22
click at [100, 167] on div "10" at bounding box center [94, 162] width 73 height 9
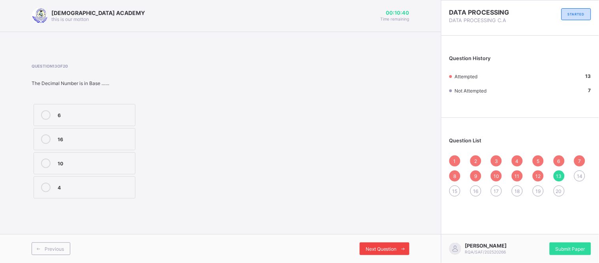
click at [374, 250] on span "Next Question" at bounding box center [381, 249] width 31 height 6
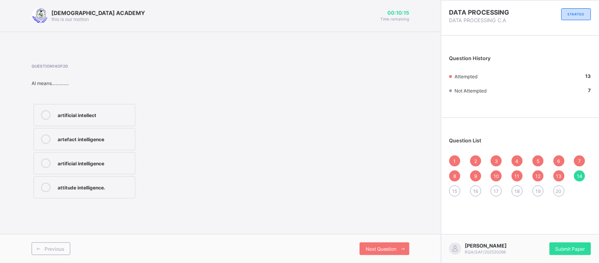
click at [93, 115] on div "artificial intellect" at bounding box center [94, 114] width 73 height 8
click at [372, 251] on span "Next Question" at bounding box center [381, 249] width 31 height 6
click at [113, 167] on div "misuse" at bounding box center [94, 162] width 73 height 9
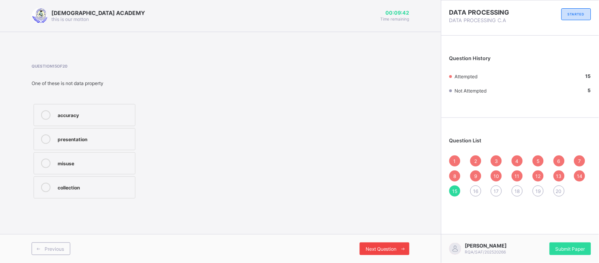
click at [381, 249] on span "Next Question" at bounding box center [381, 249] width 31 height 6
click at [112, 167] on div "AI" at bounding box center [94, 162] width 73 height 9
click at [374, 251] on span "Next Question" at bounding box center [381, 249] width 31 height 6
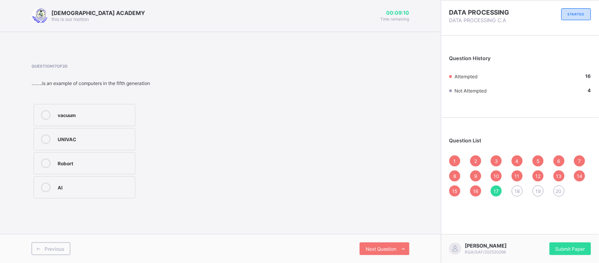
click at [88, 168] on label "Robort" at bounding box center [85, 163] width 102 height 22
click at [377, 246] on span "Next Question" at bounding box center [381, 249] width 31 height 6
click at [127, 159] on div "decision making" at bounding box center [94, 162] width 73 height 8
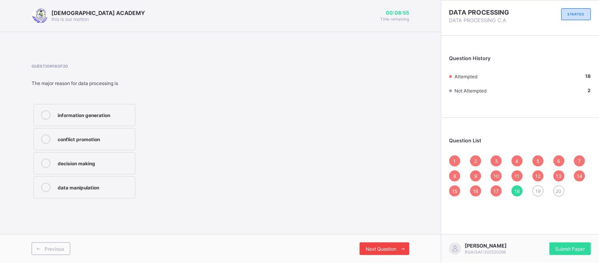
click at [368, 251] on span "Next Question" at bounding box center [381, 249] width 31 height 6
click at [95, 113] on div "mechanical industry" at bounding box center [94, 114] width 73 height 8
click at [372, 246] on span "Next Question" at bounding box center [381, 249] width 31 height 6
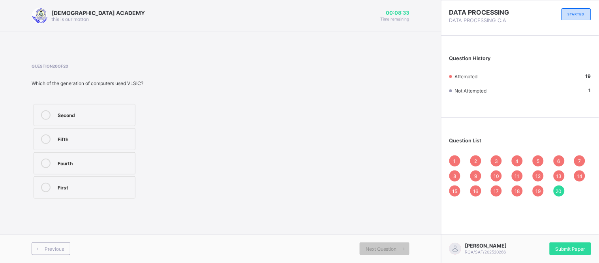
click at [104, 143] on div "Fifth" at bounding box center [94, 138] width 73 height 9
click at [375, 248] on span "Next Question" at bounding box center [381, 249] width 31 height 6
click at [454, 160] on span "1" at bounding box center [455, 161] width 2 height 6
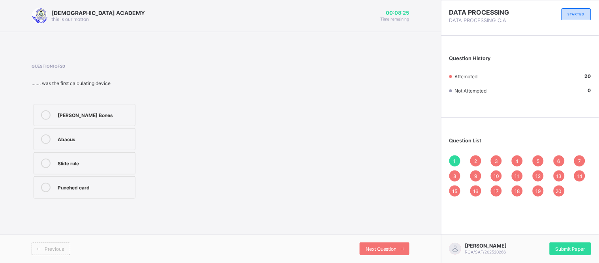
click at [474, 153] on div "Question List 1 2 3 4 5 6 7 8 9 10 11 12 13 14 15 16 17 18 19 20" at bounding box center [520, 163] width 158 height 83
click at [474, 158] on span "2" at bounding box center [475, 161] width 3 height 6
click at [496, 161] on span "3" at bounding box center [496, 161] width 3 height 6
click at [515, 160] on div "4" at bounding box center [517, 160] width 11 height 11
click at [80, 113] on div "First" at bounding box center [94, 114] width 73 height 8
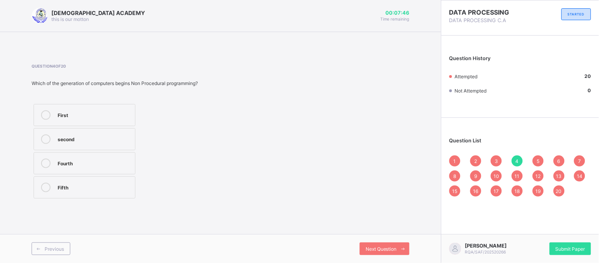
click at [496, 171] on div "10" at bounding box center [496, 175] width 11 height 11
click at [88, 166] on div "6" at bounding box center [94, 162] width 73 height 8
click at [80, 113] on div "3" at bounding box center [94, 114] width 73 height 8
click at [478, 188] on span "16" at bounding box center [475, 191] width 5 height 6
click at [118, 143] on div "VLSI" at bounding box center [94, 138] width 73 height 9
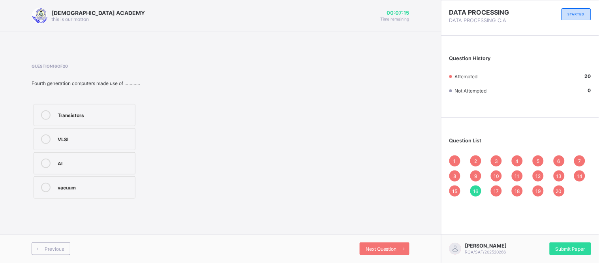
click at [516, 174] on span "11" at bounding box center [517, 176] width 5 height 6
click at [103, 159] on div "information" at bounding box center [94, 162] width 73 height 8
click at [80, 133] on label "output" at bounding box center [85, 139] width 102 height 22
click at [533, 175] on div "12" at bounding box center [538, 175] width 11 height 11
click at [560, 175] on span "13" at bounding box center [559, 176] width 6 height 6
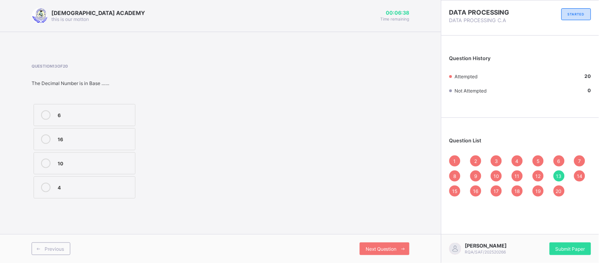
click at [111, 184] on div "4" at bounding box center [94, 186] width 73 height 8
click at [101, 171] on label "10" at bounding box center [85, 163] width 102 height 22
click at [560, 191] on span "20" at bounding box center [559, 191] width 6 height 6
click at [69, 159] on div "Fourth" at bounding box center [94, 162] width 73 height 8
click at [400, 245] on span at bounding box center [403, 248] width 13 height 13
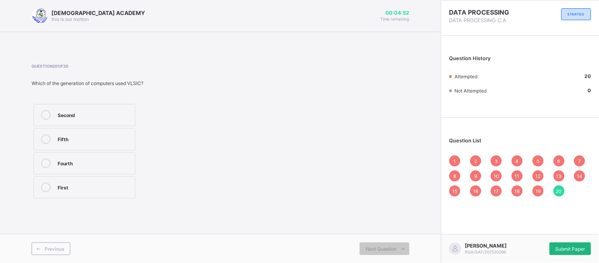
click at [554, 245] on div "Submit Paper" at bounding box center [570, 248] width 41 height 13
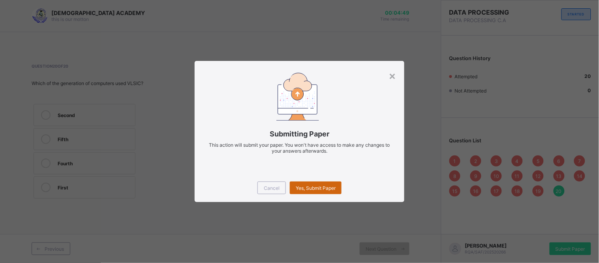
click at [327, 185] on span "Yes, Submit Paper" at bounding box center [316, 188] width 40 height 6
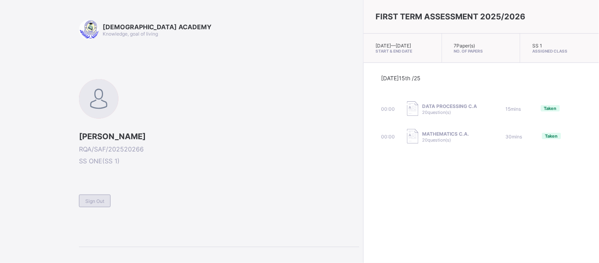
click at [100, 201] on span "Sign Out" at bounding box center [94, 201] width 19 height 6
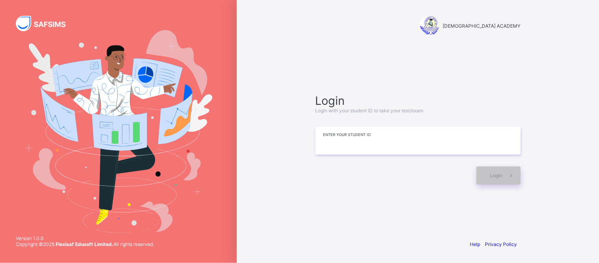
click at [339, 137] on input at bounding box center [417, 141] width 205 height 28
type input "**********"
click at [498, 178] on span "Login" at bounding box center [496, 175] width 12 height 6
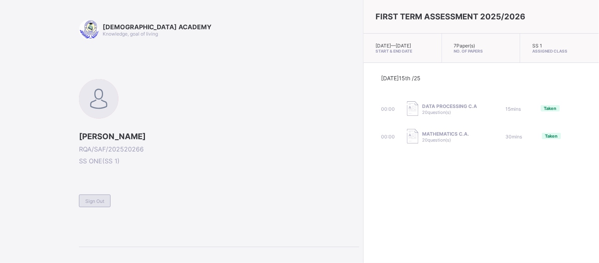
click at [97, 198] on span "Sign Out" at bounding box center [94, 201] width 19 height 6
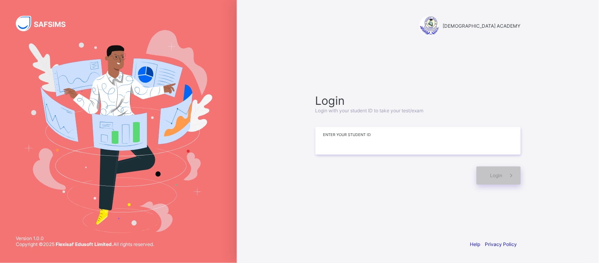
click at [382, 147] on input at bounding box center [417, 141] width 205 height 28
type input "*"
paste input "**********"
type input "*"
type input "**********"
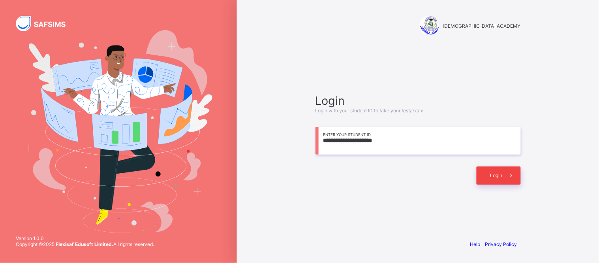
click at [492, 171] on div "Login" at bounding box center [499, 175] width 44 height 18
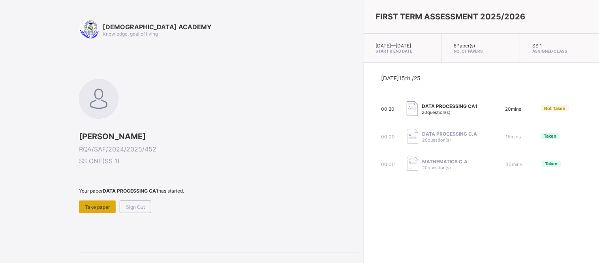
click at [107, 204] on span "Take paper" at bounding box center [97, 207] width 25 height 6
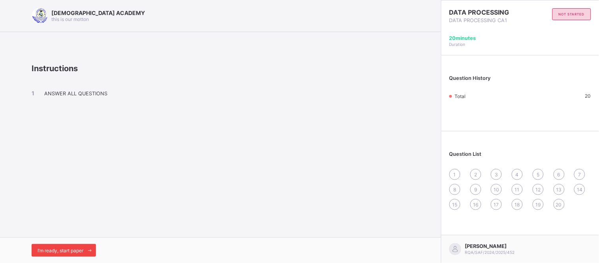
click at [67, 250] on span "I’m ready, start paper" at bounding box center [61, 250] width 46 height 6
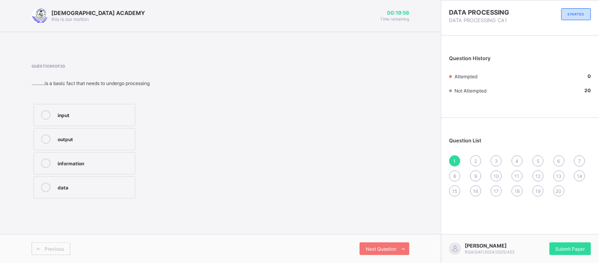
click at [102, 192] on div "data" at bounding box center [94, 186] width 73 height 9
click at [374, 251] on span "Next Question" at bounding box center [381, 249] width 31 height 6
click at [500, 157] on div "3" at bounding box center [496, 160] width 11 height 11
click at [116, 195] on label "data manipulation" at bounding box center [85, 187] width 102 height 22
click at [517, 158] on span "4" at bounding box center [517, 161] width 3 height 6
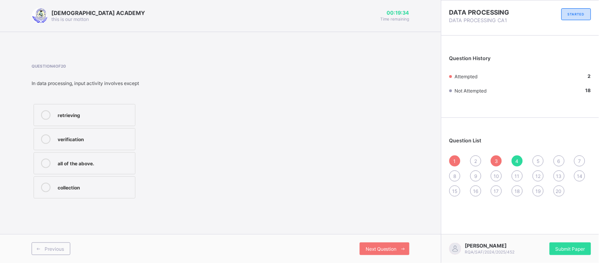
click at [110, 169] on label "all of the above." at bounding box center [85, 163] width 102 height 22
click at [476, 163] on div "2" at bounding box center [475, 160] width 11 height 11
click at [98, 143] on div "data processing" at bounding box center [94, 138] width 73 height 9
click at [535, 164] on div "5" at bounding box center [538, 160] width 11 height 11
click at [87, 167] on div "misuse" at bounding box center [94, 162] width 73 height 9
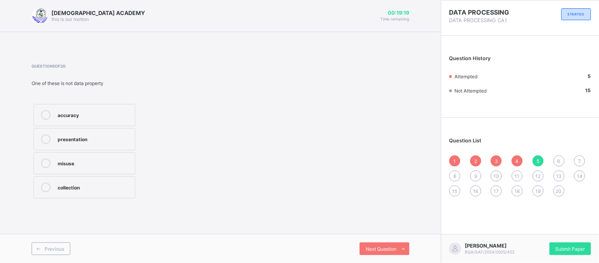
click at [560, 159] on span "6" at bounding box center [559, 161] width 3 height 6
click at [82, 157] on label "Fourth" at bounding box center [85, 163] width 102 height 22
click at [579, 161] on span "7" at bounding box center [579, 161] width 3 height 6
click at [111, 182] on div "11 rods" at bounding box center [94, 186] width 73 height 8
click at [456, 176] on span "8" at bounding box center [455, 176] width 3 height 6
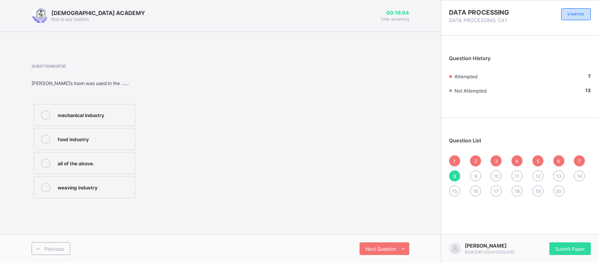
click at [101, 186] on div "weaving industry" at bounding box center [94, 186] width 73 height 8
click at [479, 177] on div "9" at bounding box center [475, 175] width 11 height 11
click at [111, 137] on div "Abacus" at bounding box center [94, 138] width 73 height 8
click at [374, 246] on span "Next Question" at bounding box center [381, 249] width 31 height 6
click at [117, 117] on div "8" at bounding box center [94, 114] width 73 height 8
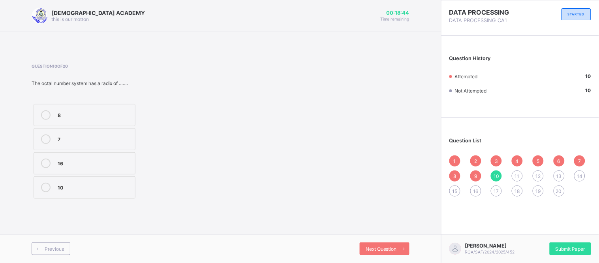
click at [399, 255] on div "Previous Next Question" at bounding box center [220, 248] width 441 height 29
click at [397, 253] on span at bounding box center [403, 248] width 13 height 13
click at [77, 167] on div "10" at bounding box center [94, 162] width 73 height 9
click at [386, 247] on span "Next Question" at bounding box center [381, 249] width 31 height 6
click at [402, 250] on icon at bounding box center [403, 248] width 6 height 5
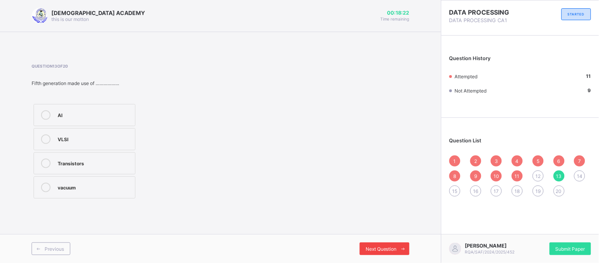
click at [402, 243] on span at bounding box center [403, 248] width 13 height 13
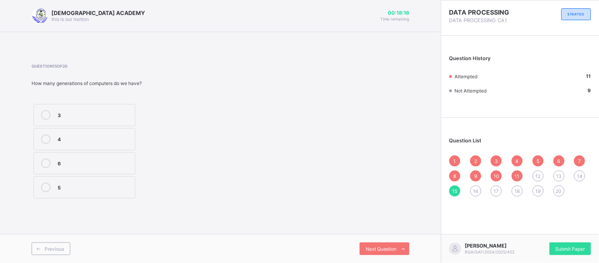
click at [103, 187] on div "5" at bounding box center [94, 186] width 73 height 8
click at [383, 249] on span "Next Question" at bounding box center [381, 249] width 31 height 6
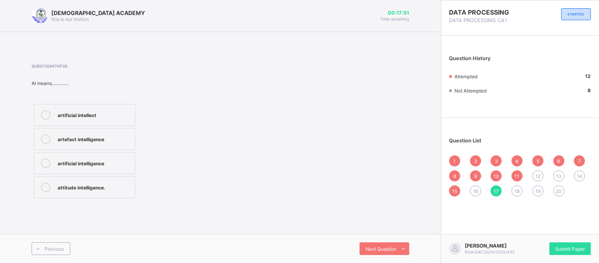
click at [109, 159] on div "artificial intelligence" at bounding box center [94, 162] width 73 height 8
click at [389, 245] on div "Next Question" at bounding box center [385, 248] width 50 height 13
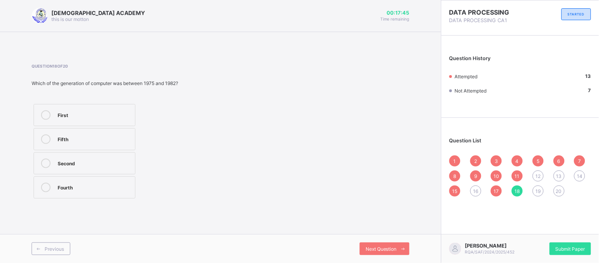
click at [538, 174] on span "12" at bounding box center [537, 176] width 5 height 6
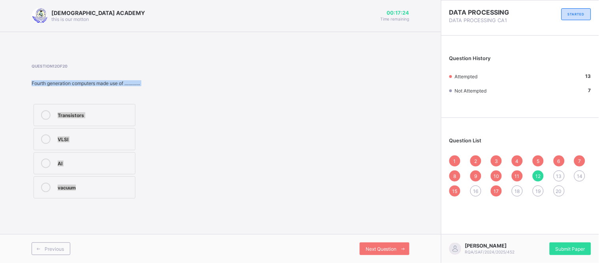
copy div "Fourth generation computers made use of ………… Transistors VLSI AI vacuum"
drag, startPoint x: 32, startPoint y: 82, endPoint x: 141, endPoint y: 184, distance: 149.2
click at [141, 184] on div "Question 12 of 20 Fourth generation computers made use of ………… Transistors VLSI…" at bounding box center [120, 132] width 177 height 137
click at [203, 122] on div "Transistors VLSI AI vacuum" at bounding box center [120, 151] width 177 height 98
click at [116, 140] on div "VLSI" at bounding box center [94, 138] width 73 height 8
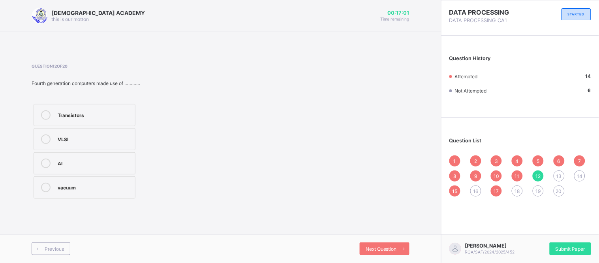
click at [383, 239] on div "Previous Next Question" at bounding box center [220, 248] width 441 height 29
click at [384, 250] on span "Next Question" at bounding box center [381, 249] width 31 height 6
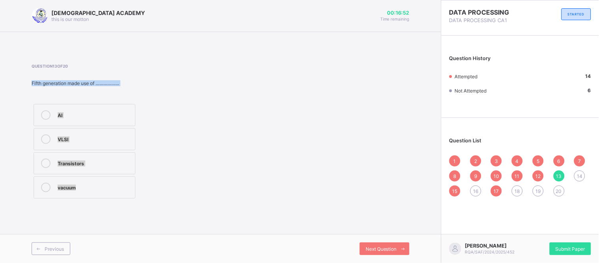
copy div "Fifth generation made use of ……………… AI VLSI Transistors vacuum"
drag, startPoint x: 32, startPoint y: 81, endPoint x: 133, endPoint y: 188, distance: 147.2
click at [133, 188] on div "Question 13 of 20 Fifth generation made use of ……………… AI VLSI Transistors vacuum" at bounding box center [120, 132] width 177 height 137
click at [249, 100] on div "Question 13 of 20 Fifth generation made use of ……………… AI VLSI Transistors vacuum" at bounding box center [221, 132] width 378 height 137
click at [113, 111] on div "AI" at bounding box center [94, 114] width 73 height 8
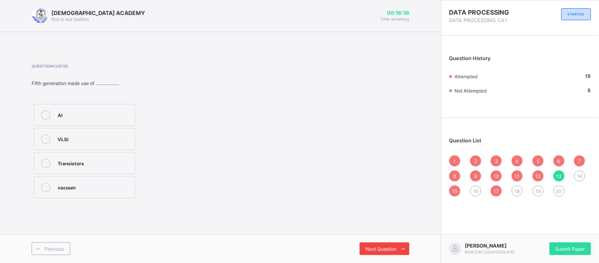
click at [370, 245] on div "Next Question" at bounding box center [385, 248] width 50 height 13
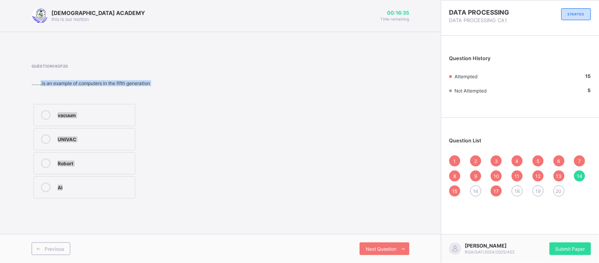
copy div ".is an example of computers in the fifth generation vacuum UNIVAC Robort AI"
drag, startPoint x: 41, startPoint y: 84, endPoint x: 162, endPoint y: 203, distance: 169.8
click at [162, 203] on div "Question 14 of 20 ……..is an example of computers in the fifth generation vacuum…" at bounding box center [221, 132] width 378 height 160
click at [248, 46] on span at bounding box center [220, 42] width 441 height 20
click at [562, 191] on div "20" at bounding box center [559, 190] width 11 height 11
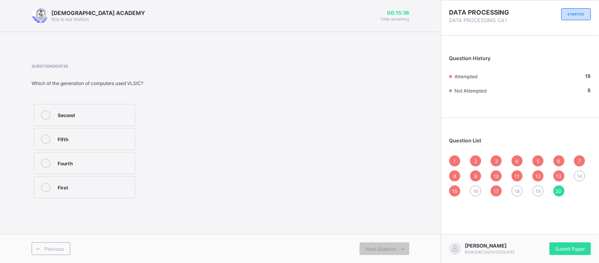
click at [579, 179] on div "14" at bounding box center [579, 175] width 11 height 11
click at [124, 191] on div "AI" at bounding box center [94, 186] width 73 height 9
click at [473, 189] on div "16" at bounding box center [475, 190] width 11 height 11
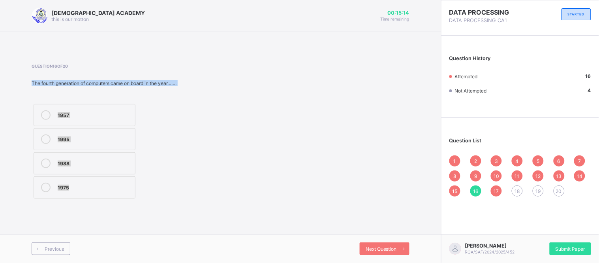
copy div "The fourth generation of computers came on board in the year……. 1957 1995 1988 …"
drag, startPoint x: 32, startPoint y: 82, endPoint x: 131, endPoint y: 212, distance: 163.7
click at [131, 212] on div "RAUDHATUL QUR'AN ACADEMY this is our motton 00:15:14 Time remaining Question 16…" at bounding box center [220, 131] width 441 height 263
click at [289, 104] on div "Question 16 of 20 The fourth generation of computers came on board in the year……" at bounding box center [221, 132] width 378 height 137
click at [116, 191] on div "1975" at bounding box center [94, 186] width 73 height 9
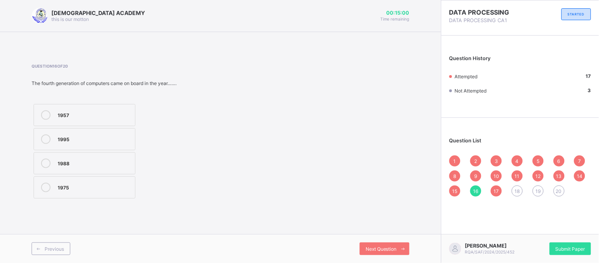
click at [514, 188] on div "18" at bounding box center [517, 190] width 11 height 11
copy div "Which of the generation of computer was between 1975 and 1982? First Fifth Seco…"
drag, startPoint x: 33, startPoint y: 81, endPoint x: 145, endPoint y: 197, distance: 161.1
click at [145, 197] on div "Question 18 of 20 Which of the generation of computer was between 1975 and 1982…" at bounding box center [120, 132] width 177 height 137
click at [251, 157] on div "Question 18 of 20 Which of the generation of computer was between 1975 and 1982…" at bounding box center [221, 132] width 378 height 137
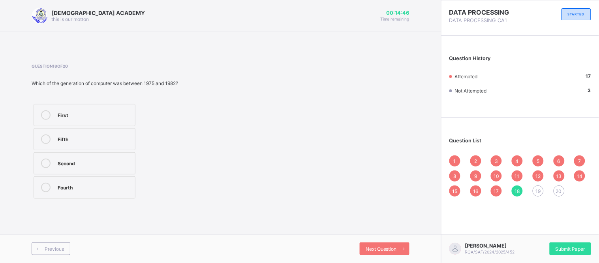
click at [108, 186] on div "Fourth" at bounding box center [94, 186] width 73 height 8
click at [374, 243] on div "Next Question" at bounding box center [385, 248] width 50 height 13
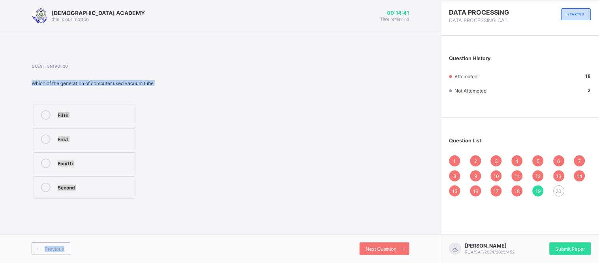
copy div "Which of the generation of computer used vacuum tube Fifth First Fourth Second …"
drag, startPoint x: 32, startPoint y: 82, endPoint x: 171, endPoint y: 240, distance: 210.1
click at [171, 240] on div "RAUDHATUL QUR'AN ACADEMY this is our motton 00:14:41 Time remaining Question 19…" at bounding box center [220, 131] width 441 height 263
click at [171, 97] on div "Question 19 of 20 Which of the generation of computer used vacuum tube Fifth Fi…" at bounding box center [120, 132] width 177 height 137
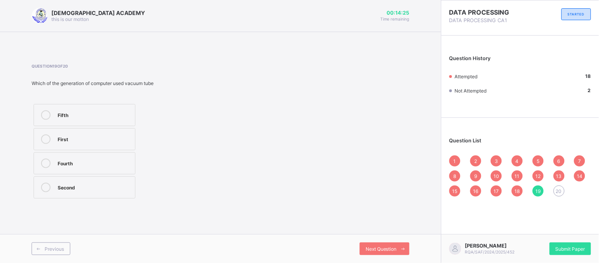
click at [118, 136] on div "First" at bounding box center [94, 138] width 73 height 8
click at [383, 252] on div "Next Question" at bounding box center [385, 248] width 50 height 13
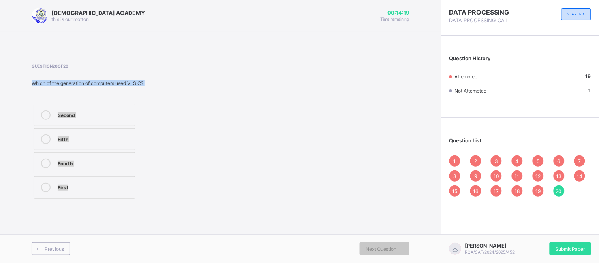
copy div "Which of the generation of computers used VLSIC? Second Fifth Fourth First"
drag, startPoint x: 33, startPoint y: 82, endPoint x: 171, endPoint y: 205, distance: 185.4
click at [171, 205] on div "Question 20 of 20 Which of the generation of computers used VLSIC? Second Fifth…" at bounding box center [221, 132] width 378 height 160
click at [196, 101] on div "Question 20 of 20 Which of the generation of computers used VLSIC? Second Fifth…" at bounding box center [120, 132] width 177 height 137
click at [117, 160] on div "Fourth" at bounding box center [94, 162] width 73 height 8
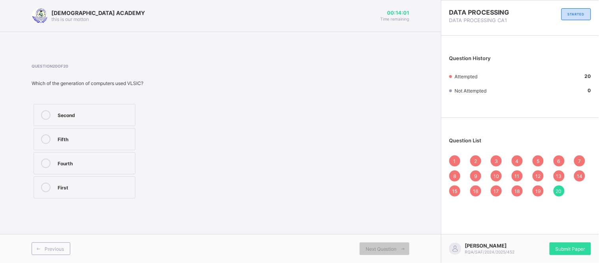
click at [496, 194] on div "17" at bounding box center [496, 190] width 11 height 11
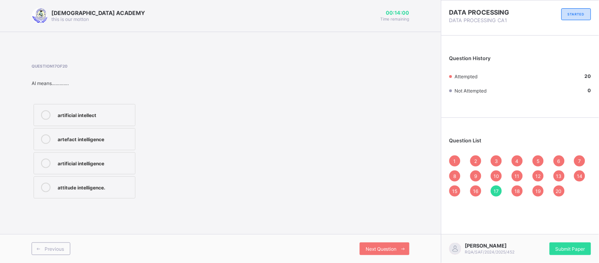
click at [558, 192] on span "20" at bounding box center [559, 191] width 6 height 6
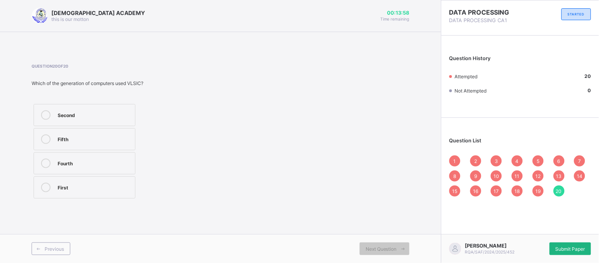
click at [574, 242] on div "Submit Paper" at bounding box center [570, 248] width 41 height 13
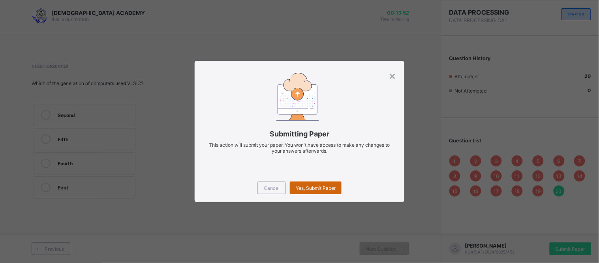
click at [334, 191] on div "Yes, Submit Paper" at bounding box center [316, 187] width 52 height 13
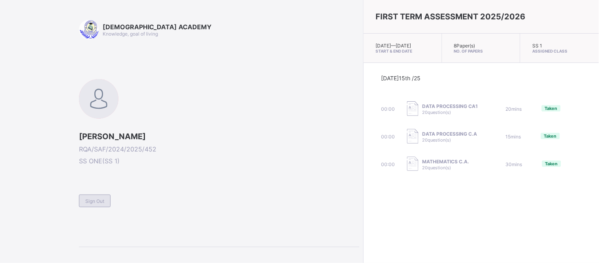
click at [104, 198] on span "Sign Out" at bounding box center [94, 201] width 19 height 6
